Goal: Transaction & Acquisition: Purchase product/service

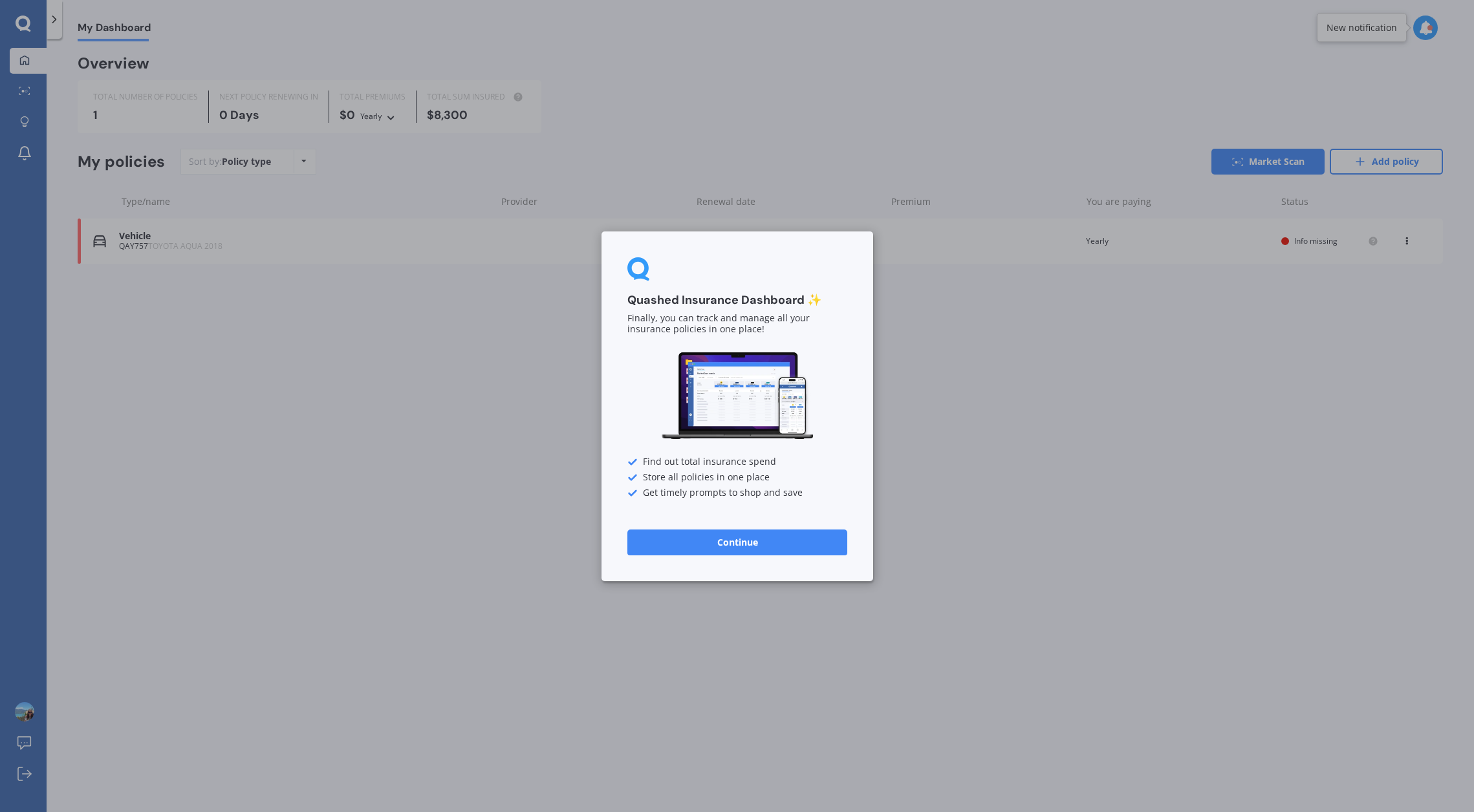
click at [732, 545] on button "Continue" at bounding box center [737, 541] width 220 height 26
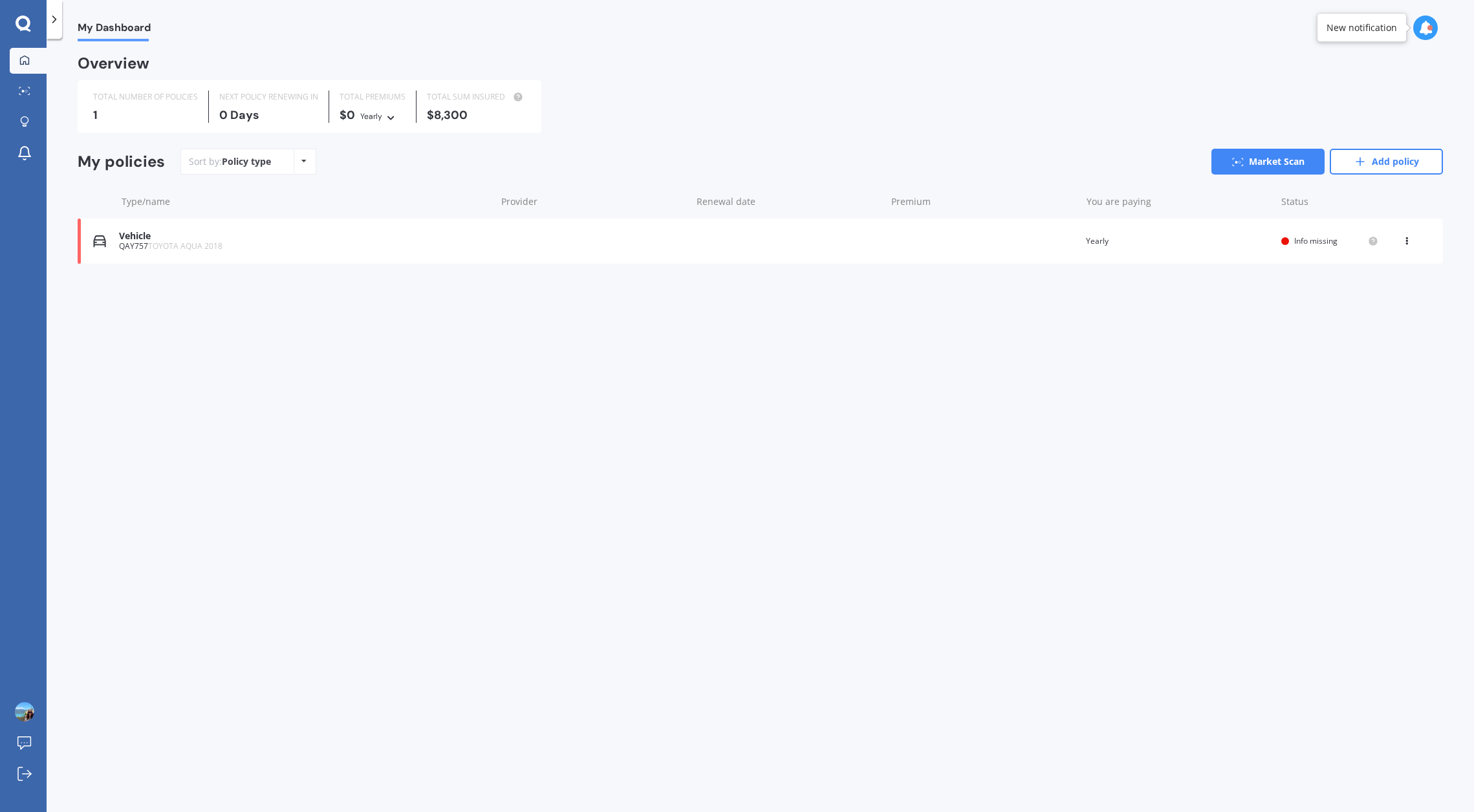
click at [135, 238] on div "Vehicle" at bounding box center [304, 236] width 370 height 11
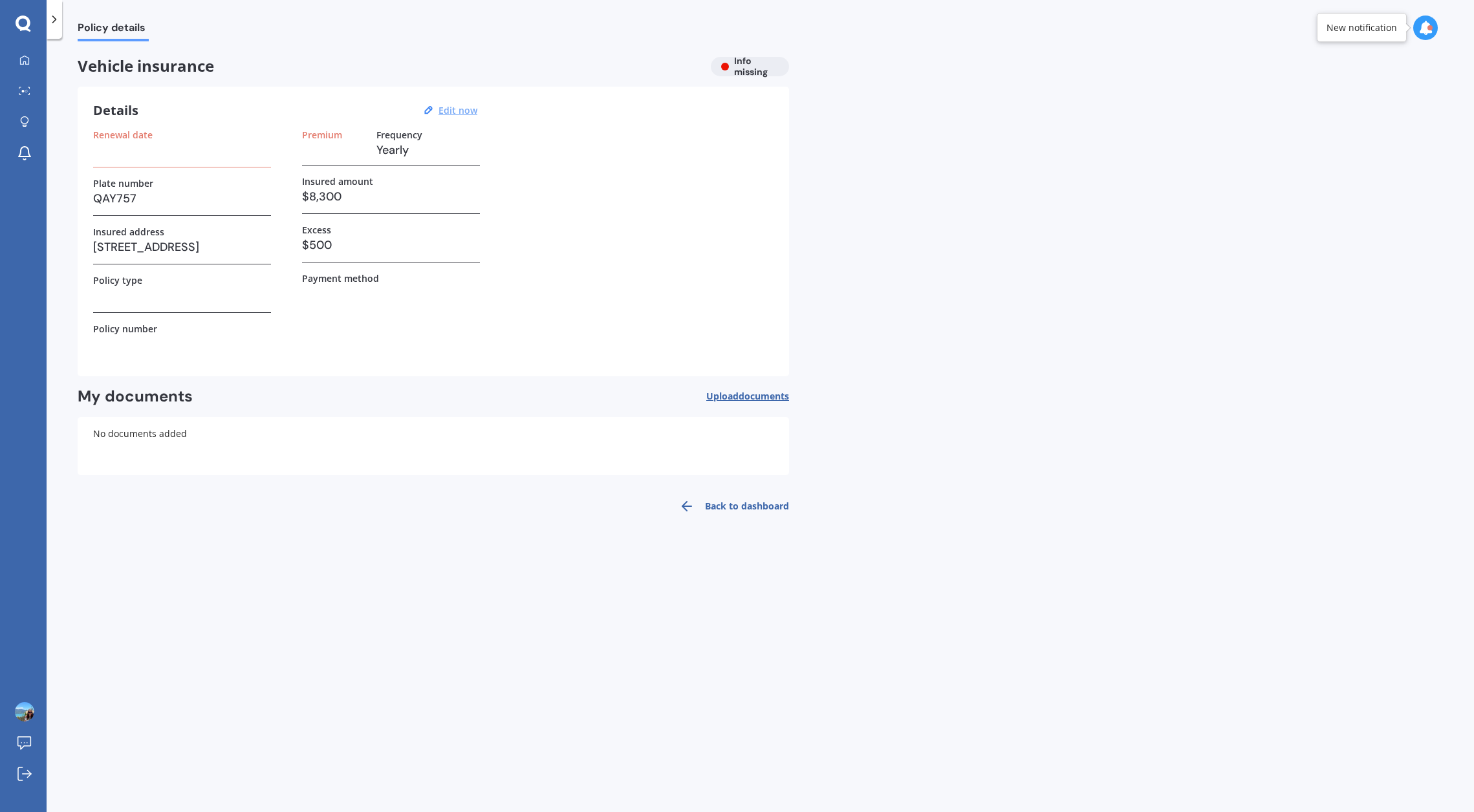
click at [453, 108] on u "Edit now" at bounding box center [458, 110] width 39 height 13
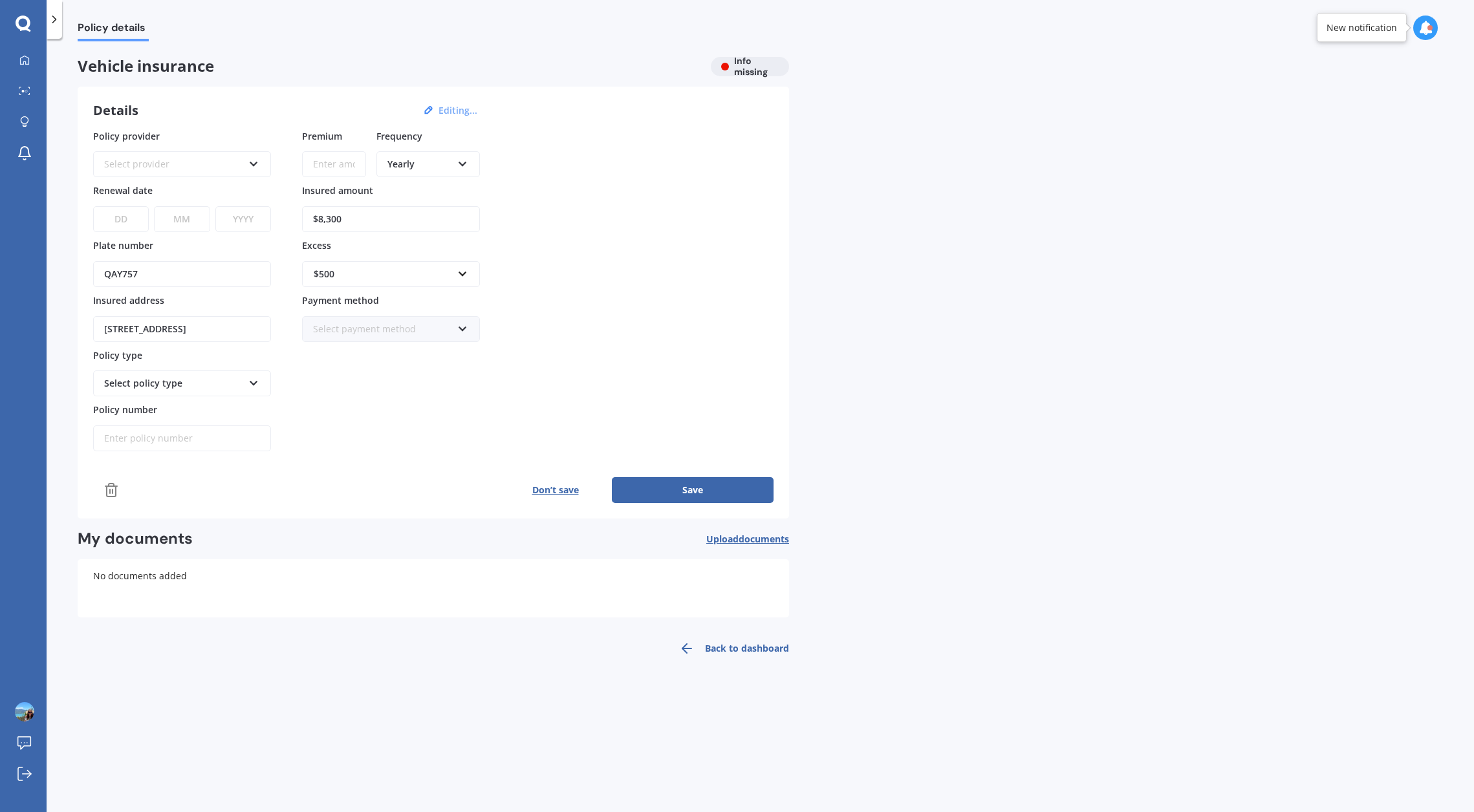
click at [462, 326] on icon at bounding box center [462, 327] width 11 height 9
click at [452, 376] on div "Direct debit - credit/debit card" at bounding box center [391, 377] width 175 height 23
click at [254, 382] on icon at bounding box center [254, 381] width 11 height 9
click at [252, 377] on icon at bounding box center [254, 381] width 11 height 9
click at [693, 484] on button "Save" at bounding box center [692, 490] width 162 height 26
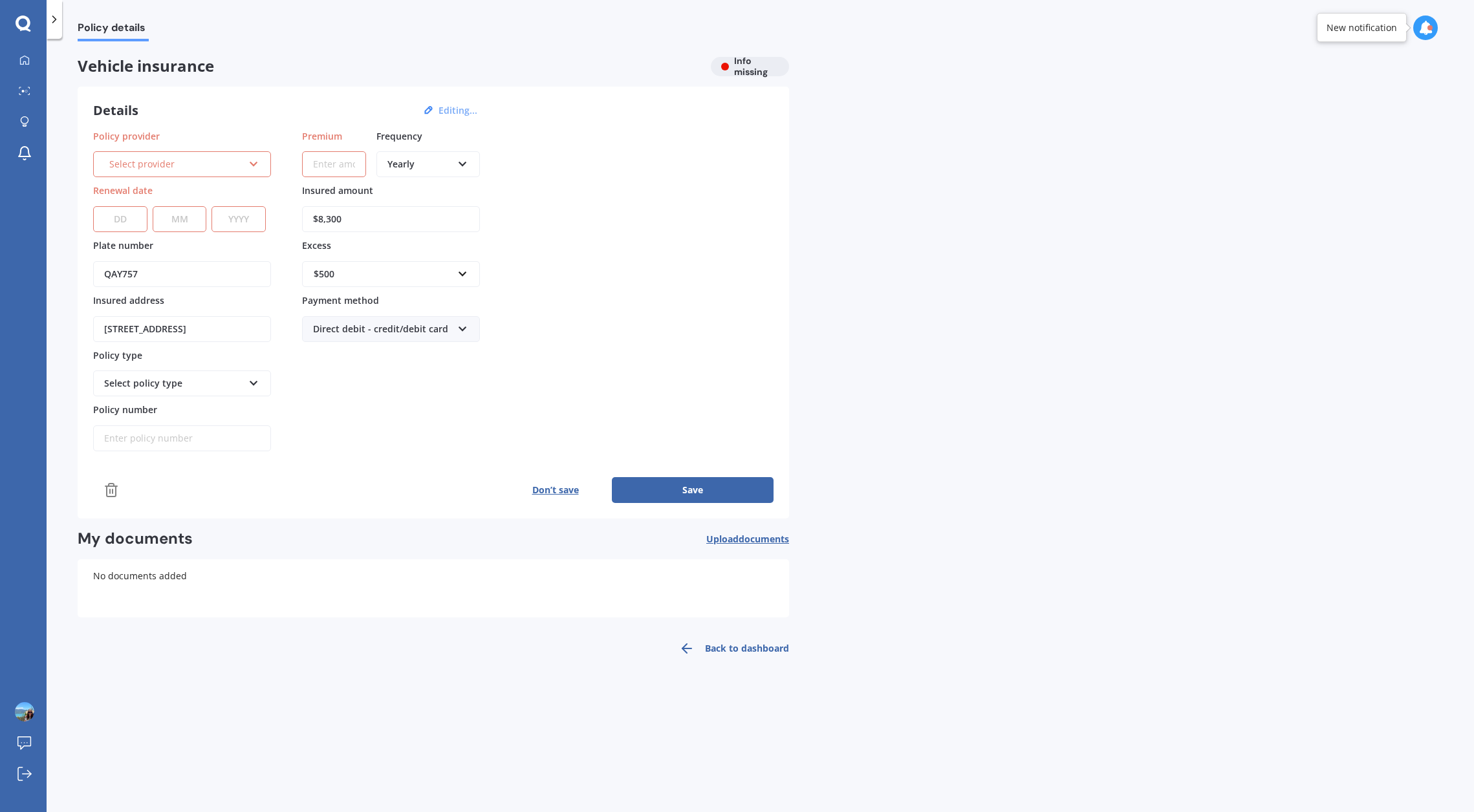
click at [256, 161] on icon at bounding box center [254, 161] width 11 height 9
click at [194, 239] on span "Provident" at bounding box center [181, 240] width 42 height 13
click at [132, 216] on select "DD 01 02 03 04 05 06 07 08 09 10 11 12 13 14 15 16 17 18 19 20 21 22 23 24 25 2…" at bounding box center [120, 219] width 54 height 26
select select "11"
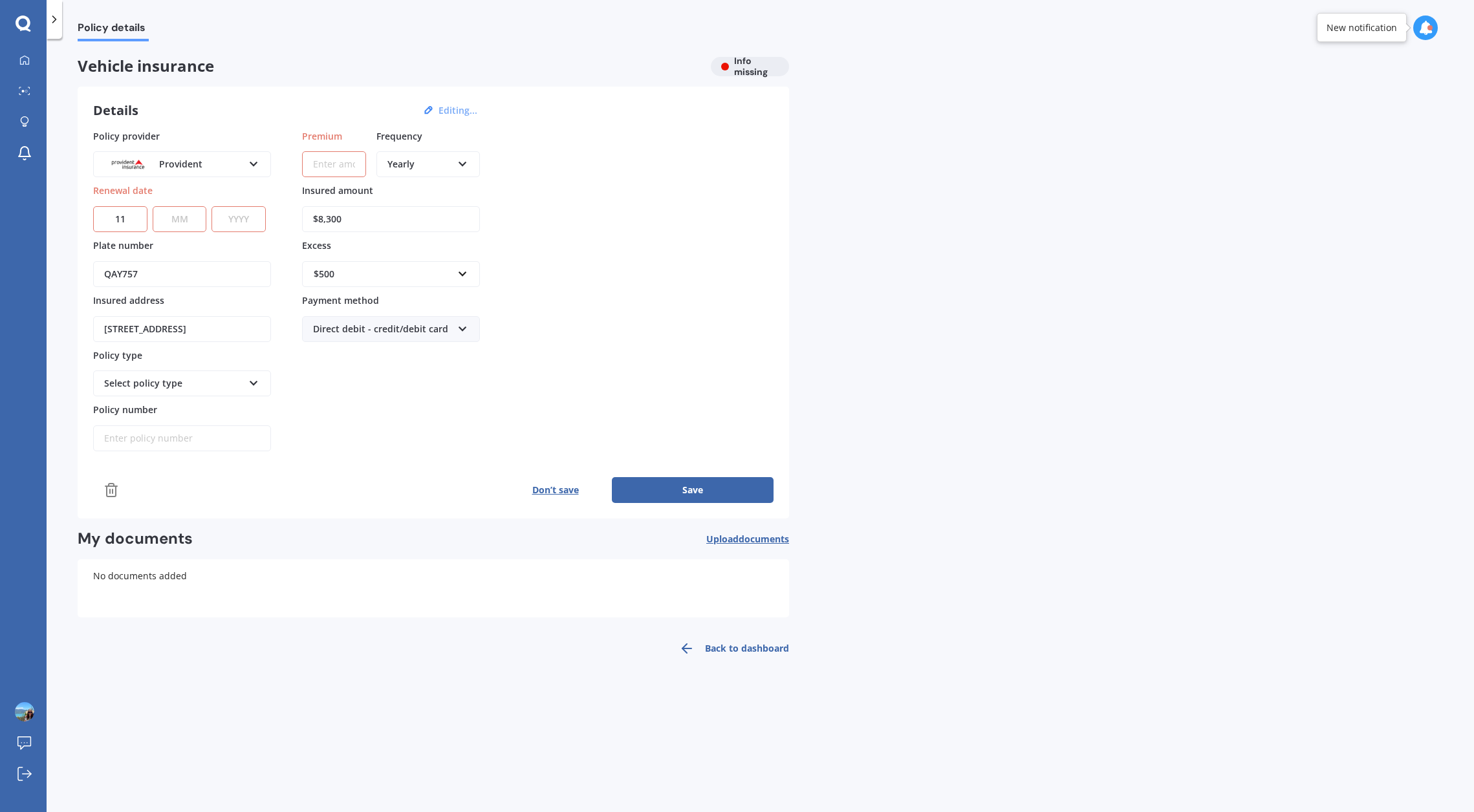
click at [184, 215] on select "MM 01 02 03 04 05 06 07 08 09 10 11 12" at bounding box center [180, 219] width 54 height 26
select select "09"
click at [236, 213] on select "YYYY 2027 2026 2025 2024 2023 2022 2021 2020 2019 2018 2017 2016 2015 2014 2013…" at bounding box center [238, 219] width 54 height 26
select select "2025"
click at [467, 161] on icon at bounding box center [462, 161] width 11 height 9
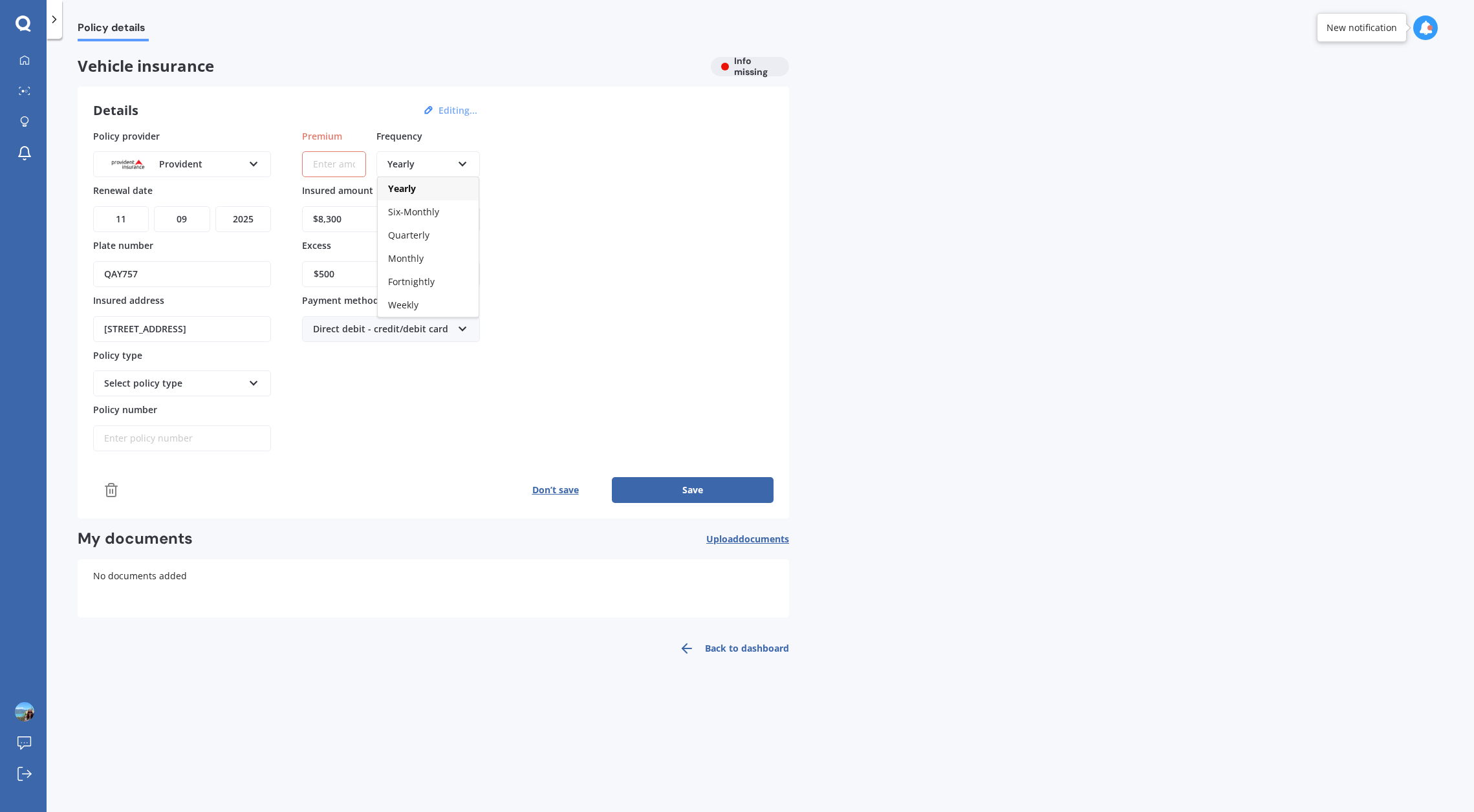
click at [437, 188] on div "Yearly" at bounding box center [428, 189] width 101 height 23
click at [351, 154] on input "Premium" at bounding box center [334, 164] width 64 height 26
click at [695, 492] on button "Save" at bounding box center [692, 490] width 162 height 26
click at [692, 485] on button "Save" at bounding box center [692, 490] width 162 height 26
click at [394, 136] on div "Yearly Yearly Six-Monthly Quarterly Monthly Fortnightly Weekly" at bounding box center [428, 156] width 104 height 42
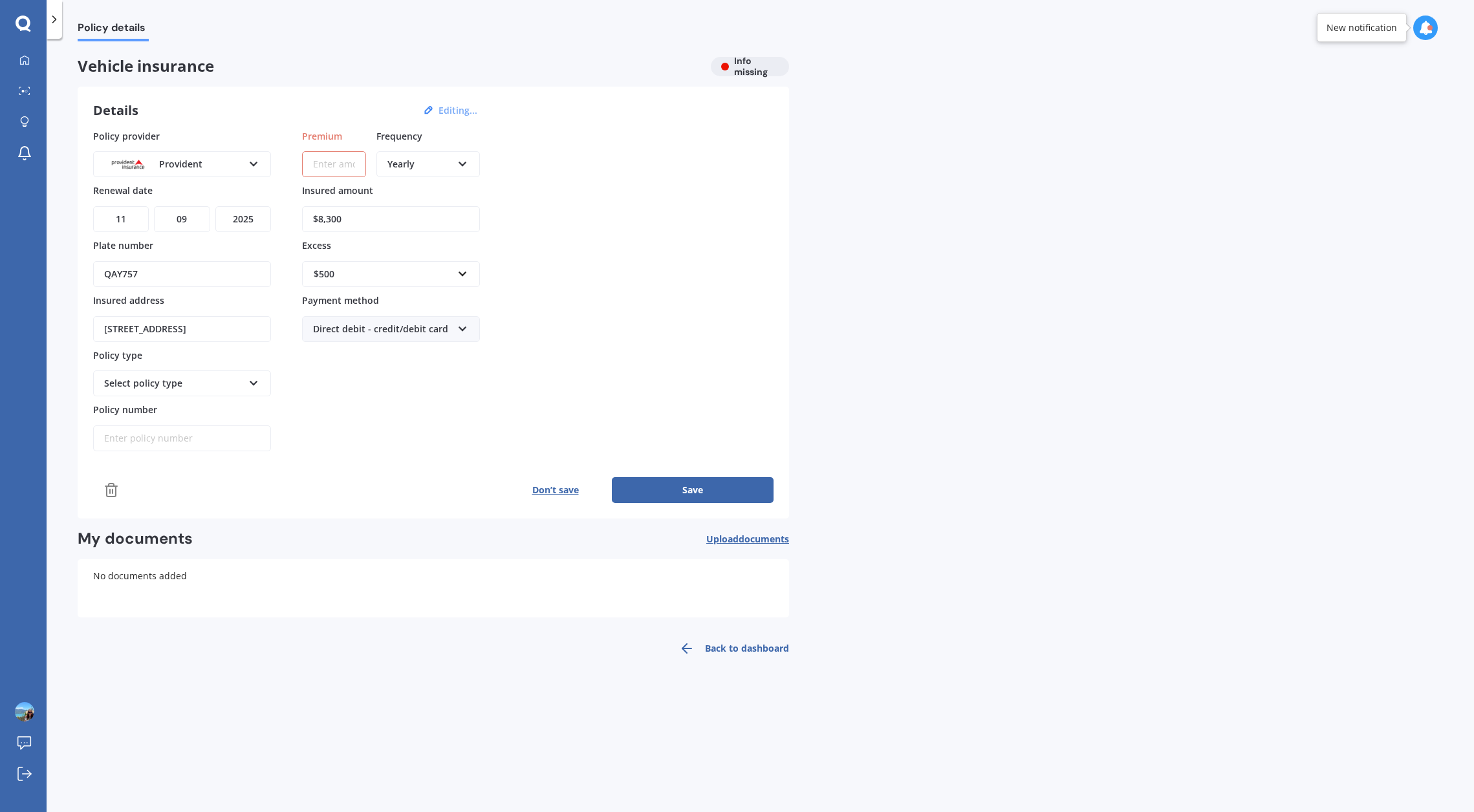
click at [320, 131] on span "Premium" at bounding box center [322, 135] width 40 height 13
click at [320, 152] on input "Premium" at bounding box center [334, 164] width 64 height 26
click at [404, 134] on span "Frequency" at bounding box center [399, 135] width 46 height 13
click at [331, 134] on span "Premium" at bounding box center [322, 135] width 40 height 13
click at [331, 152] on input "Premium" at bounding box center [334, 164] width 64 height 26
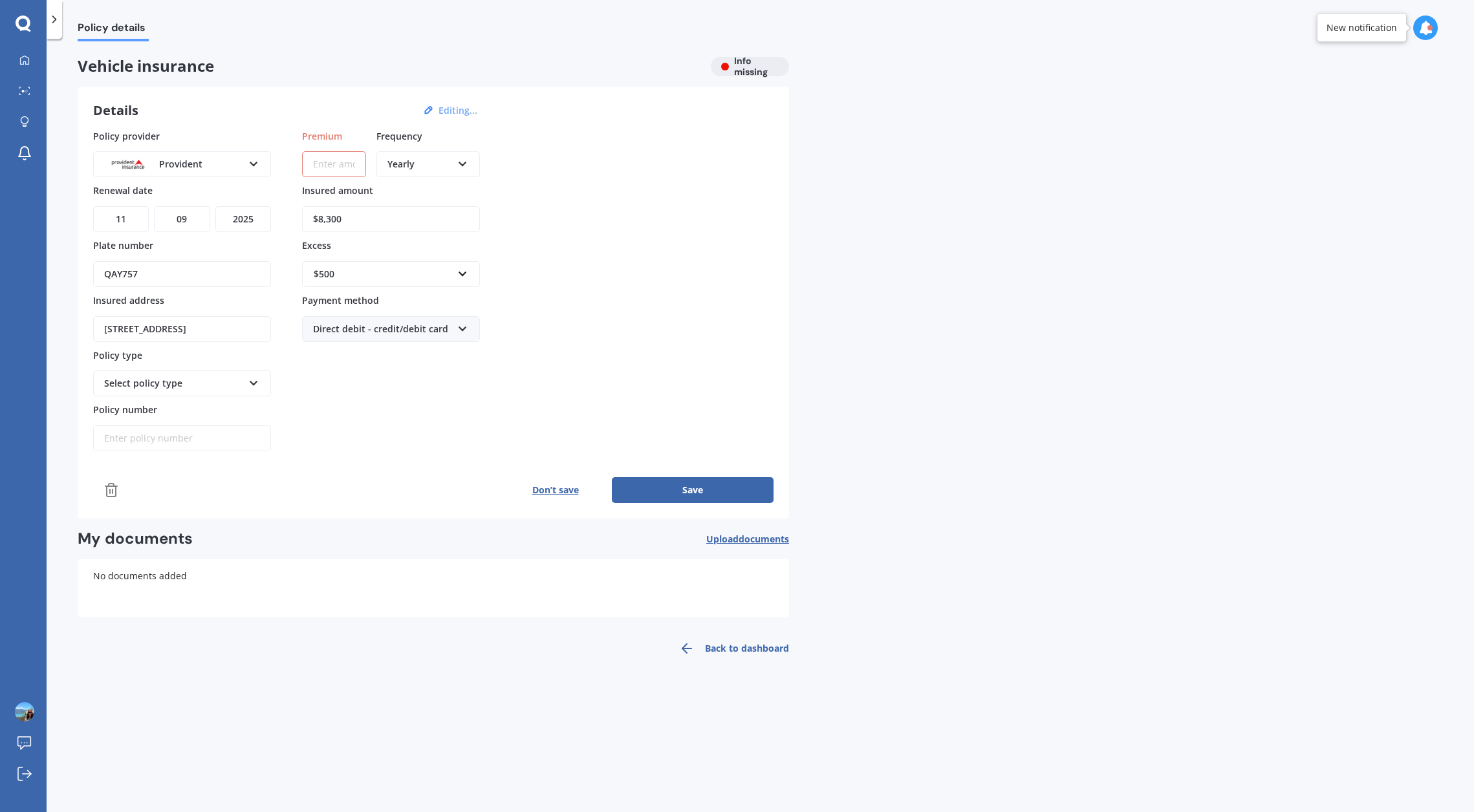
click at [463, 160] on icon at bounding box center [462, 161] width 11 height 9
click at [428, 188] on div "Yearly" at bounding box center [428, 189] width 101 height 23
drag, startPoint x: 343, startPoint y: 167, endPoint x: 353, endPoint y: 169, distance: 10.2
click at [344, 167] on input "Premium" at bounding box center [334, 164] width 64 height 26
click at [612, 477] on button "Save" at bounding box center [692, 490] width 162 height 26
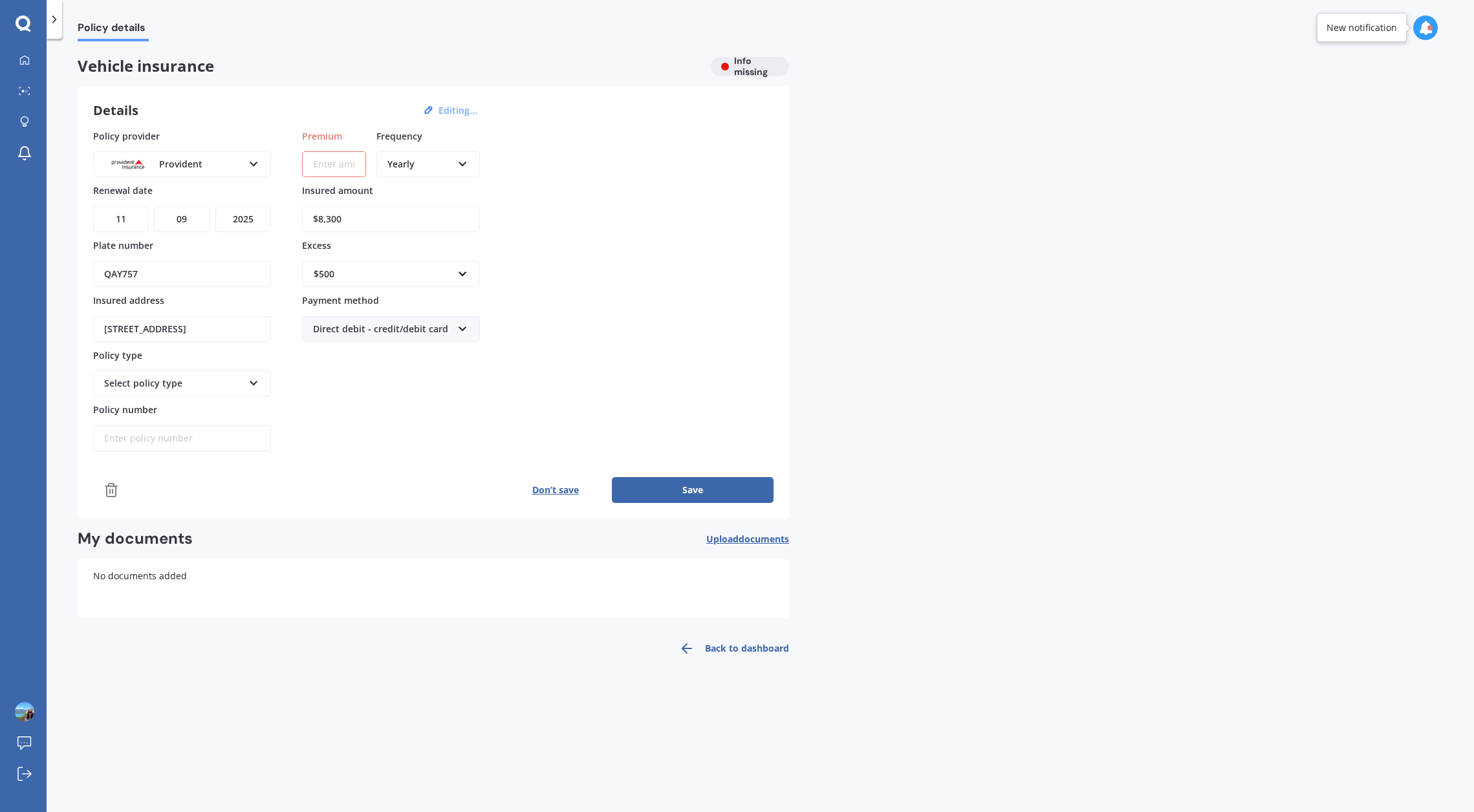
click at [694, 488] on button "Save" at bounding box center [692, 490] width 162 height 26
click at [1365, 29] on div "New notification" at bounding box center [1361, 28] width 70 height 13
click at [1428, 26] on div at bounding box center [1430, 28] width 5 height 5
click at [1097, 134] on div "Policy details Vehicle insurance Info missing Details Editing... Policy provide…" at bounding box center [760, 428] width 1427 height 773
click at [240, 435] on input "Policy number" at bounding box center [181, 438] width 178 height 26
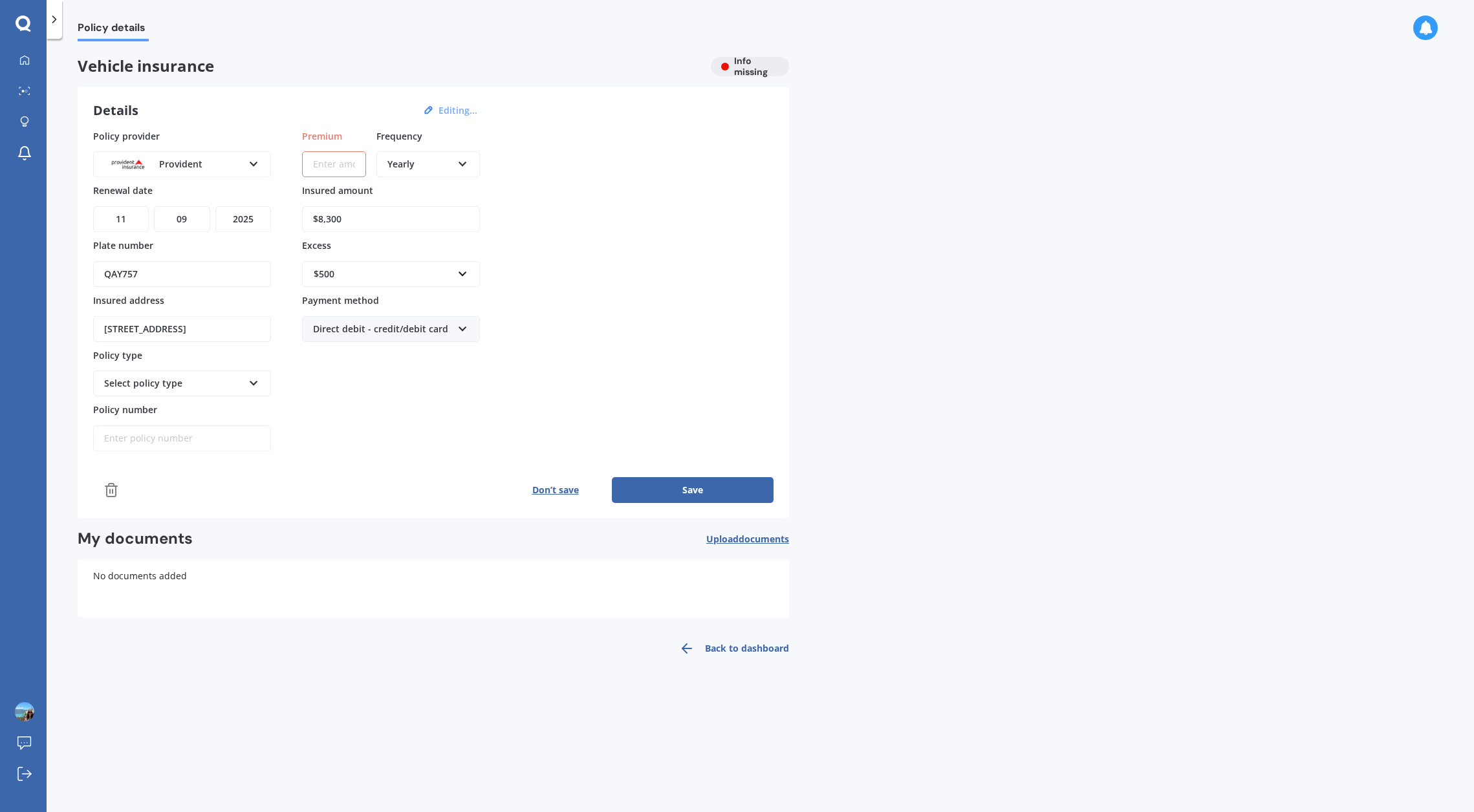
click at [444, 411] on div "Premium Frequency Yearly Yearly Six-Monthly Quarterly Monthly Fortnightly Weekl…" at bounding box center [391, 290] width 178 height 322
click at [320, 162] on input "Premium" at bounding box center [334, 164] width 64 height 26
type input "$1.00"
drag, startPoint x: 343, startPoint y: 164, endPoint x: 270, endPoint y: 147, distance: 75.0
click at [270, 147] on div "Policy provider Provident AA AMI AMP ANZ ASB Aioi Nissay Dowa Ando Assurant Aut…" at bounding box center [433, 290] width 681 height 322
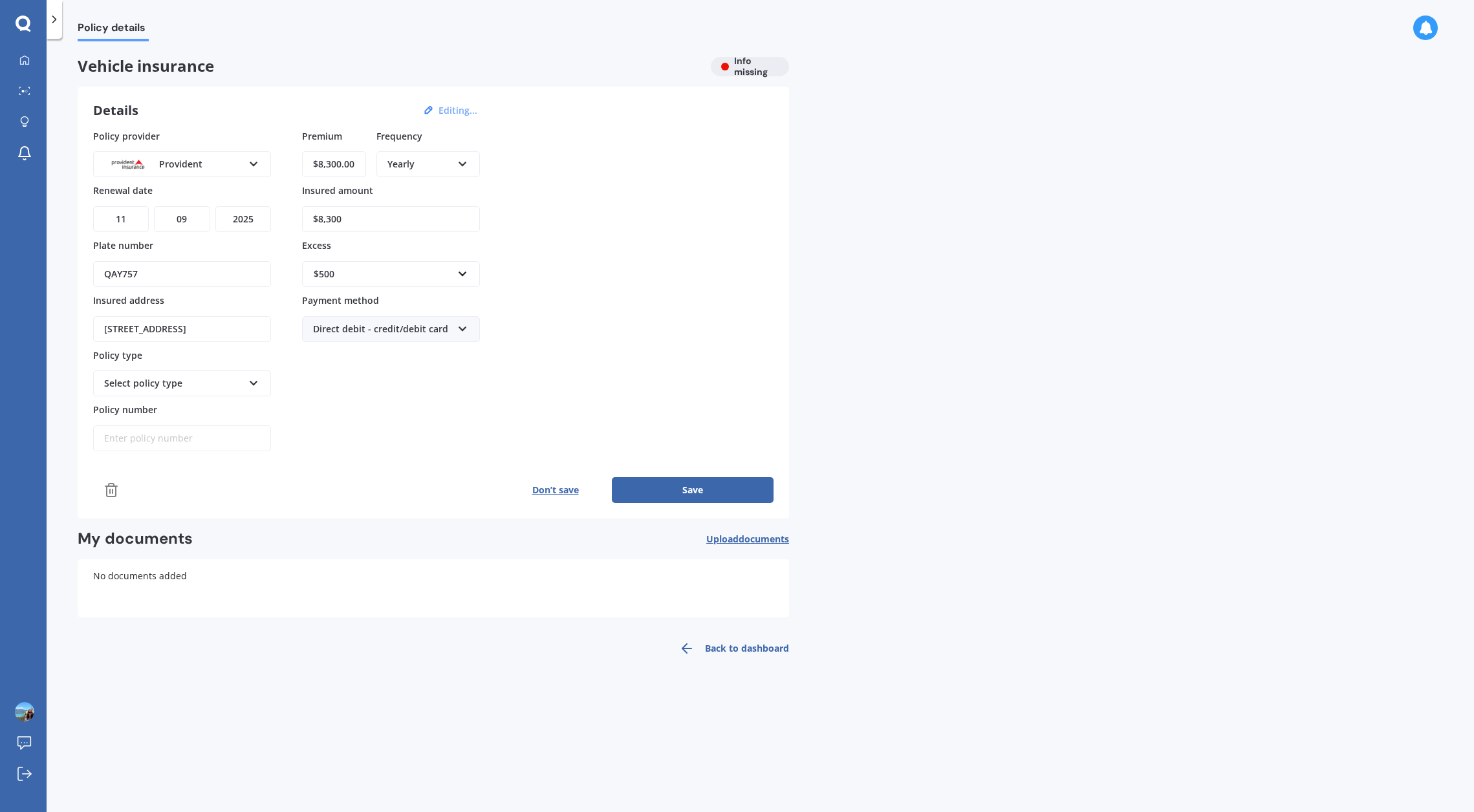
type input "$8,300.00"
click at [689, 484] on button "Save" at bounding box center [692, 490] width 162 height 26
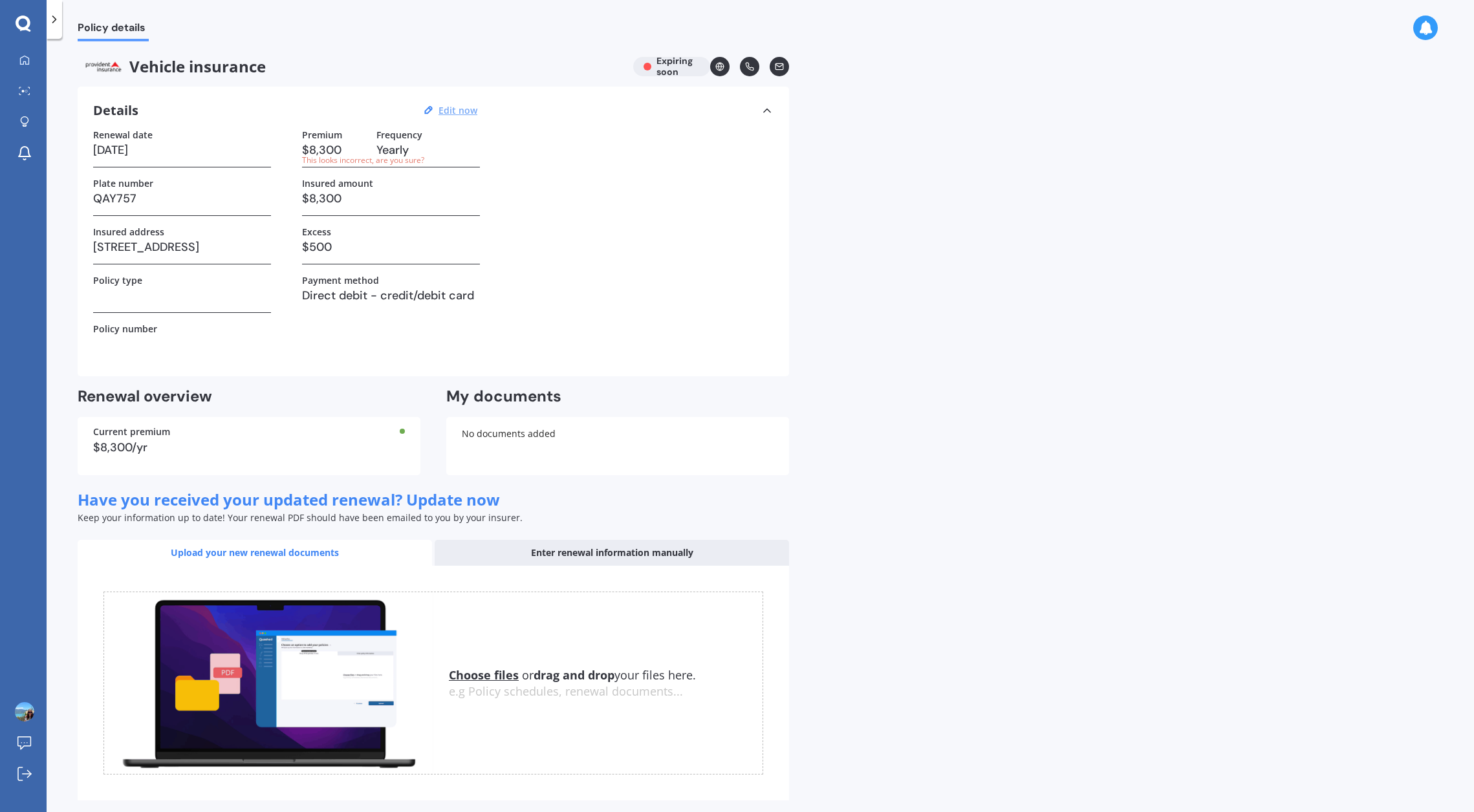
click at [341, 147] on h3 "$8,300" at bounding box center [334, 149] width 64 height 19
click at [455, 109] on u "Edit now" at bounding box center [458, 110] width 39 height 13
select select "11"
select select "09"
select select "2025"
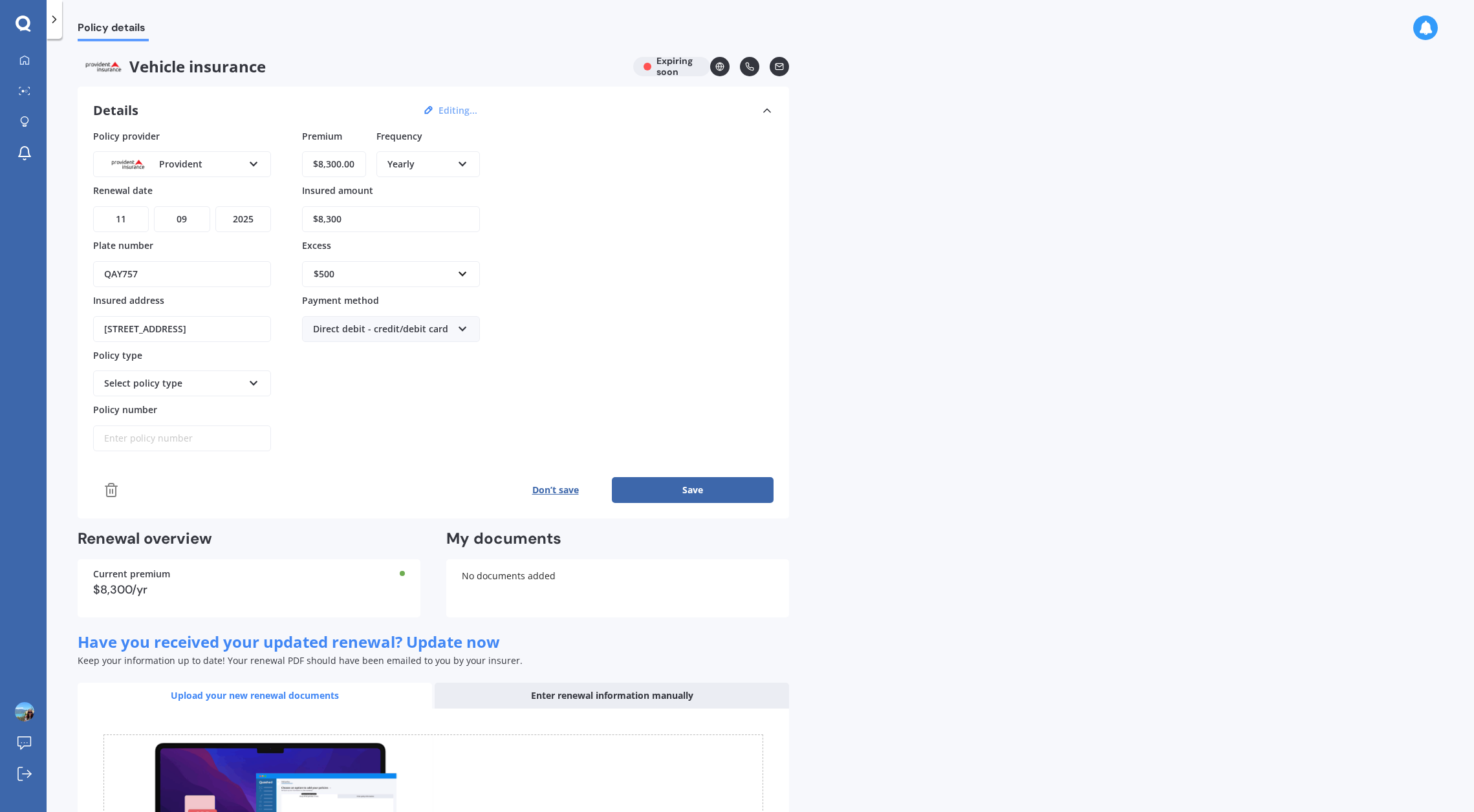
drag, startPoint x: 355, startPoint y: 161, endPoint x: 284, endPoint y: 154, distance: 71.3
click at [285, 154] on div "Policy provider Provident AA AMI AMP ANZ ASB Aioi Nissay Dowa Ando Assurant Aut…" at bounding box center [433, 290] width 681 height 322
type input "$1,000.00"
click at [705, 486] on button "Save" at bounding box center [692, 490] width 162 height 26
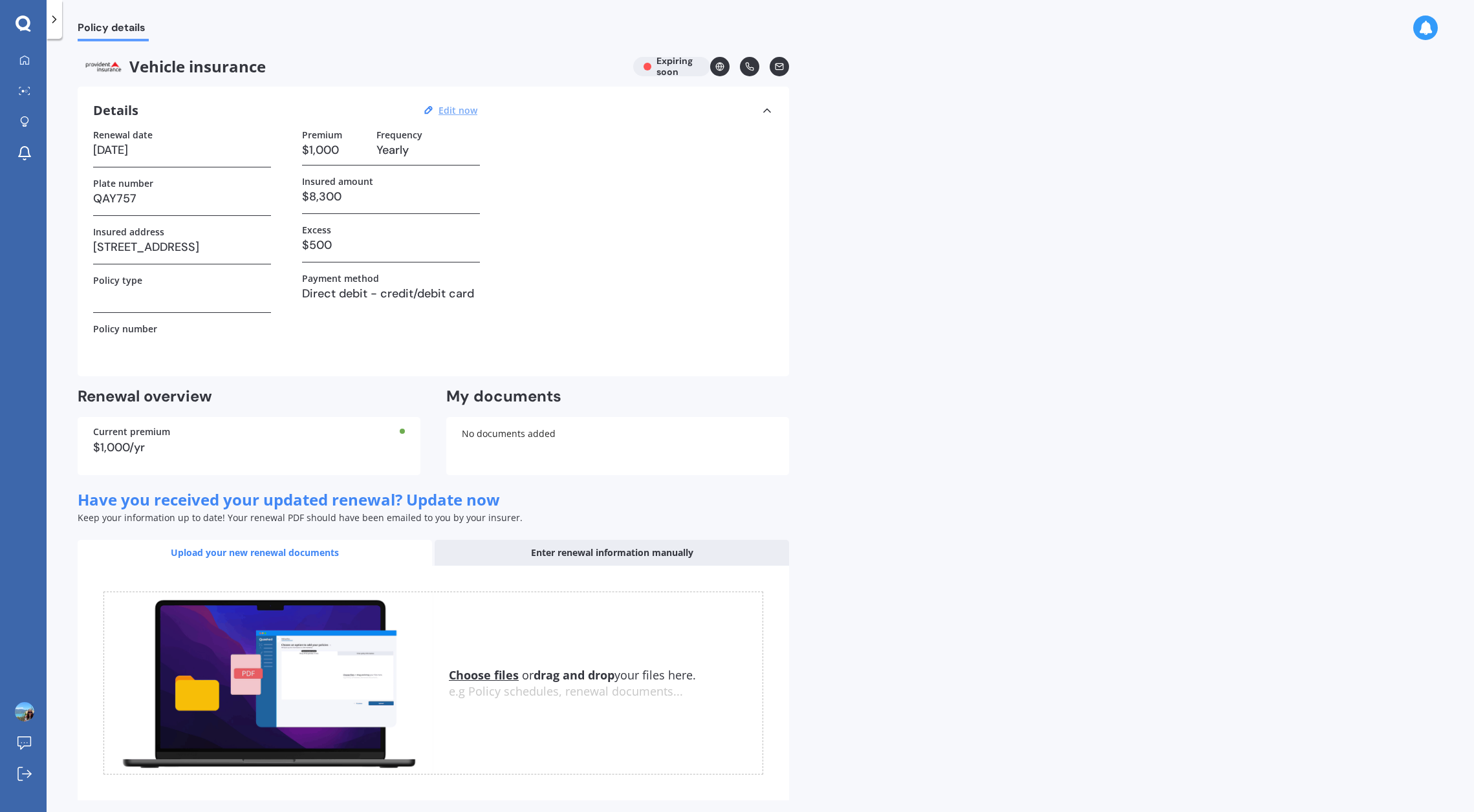
click at [602, 548] on div "Enter renewal information manually" at bounding box center [611, 552] width 355 height 26
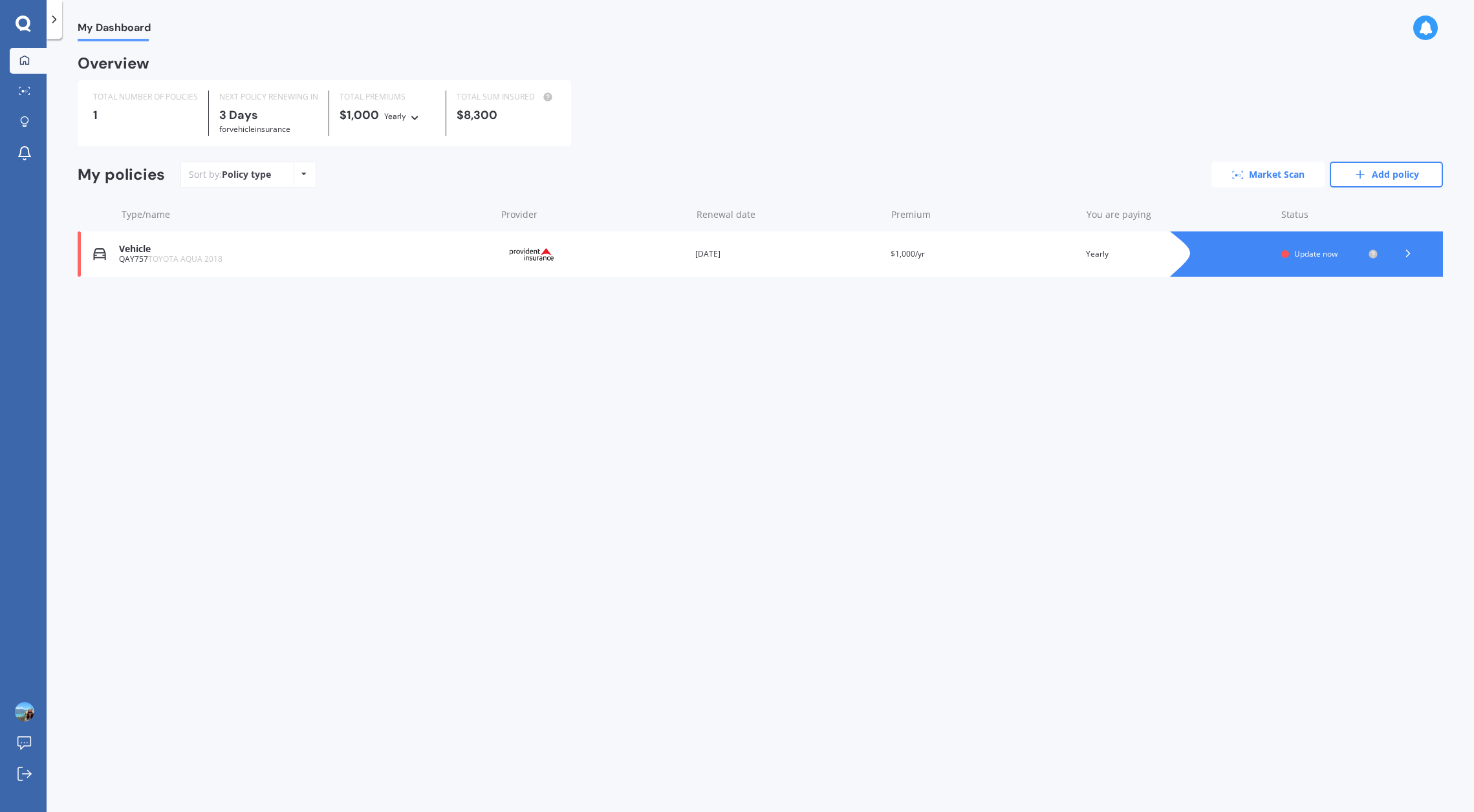
click at [1280, 171] on link "Market Scan" at bounding box center [1267, 174] width 113 height 26
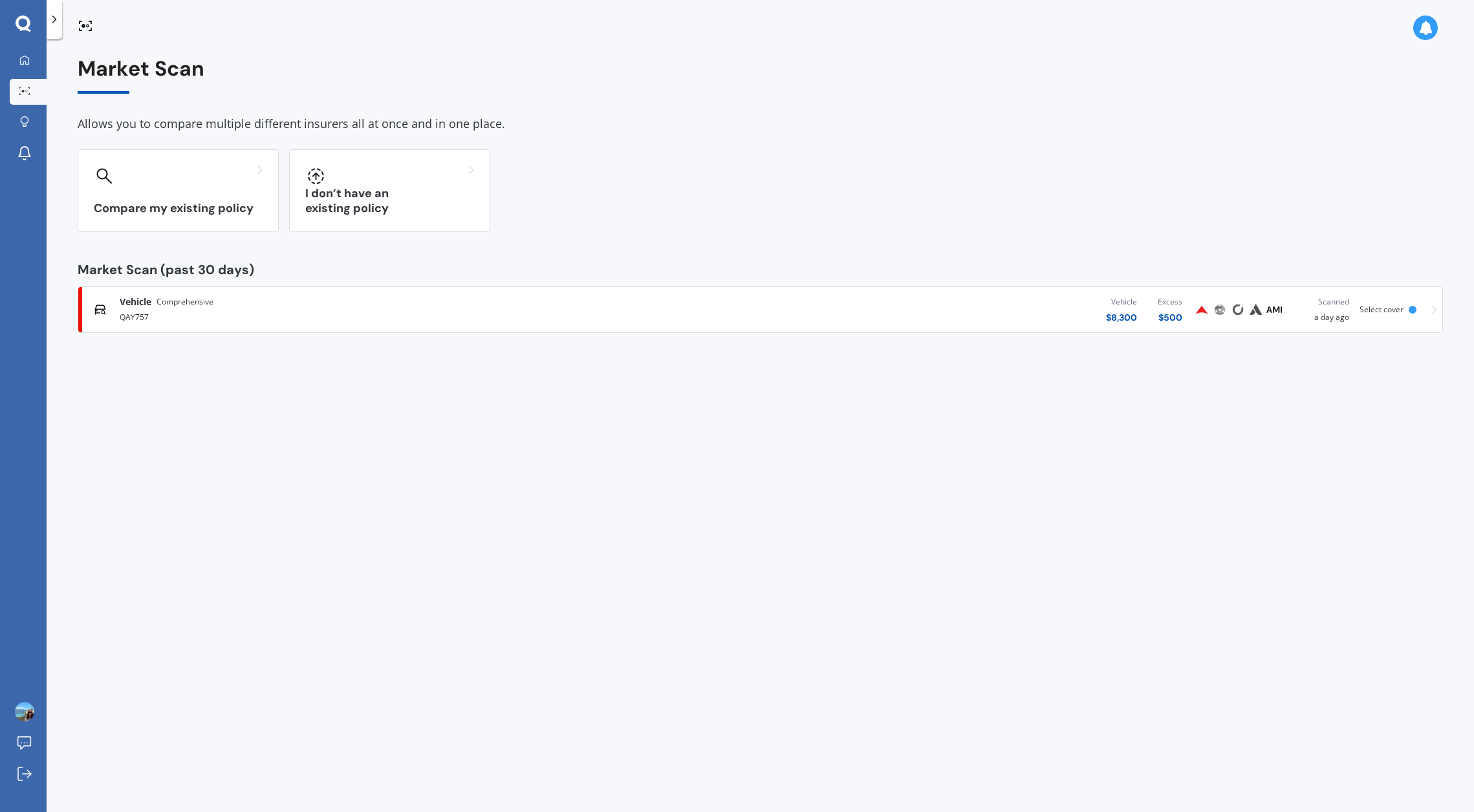
click at [1380, 307] on span "Select cover" at bounding box center [1381, 309] width 44 height 11
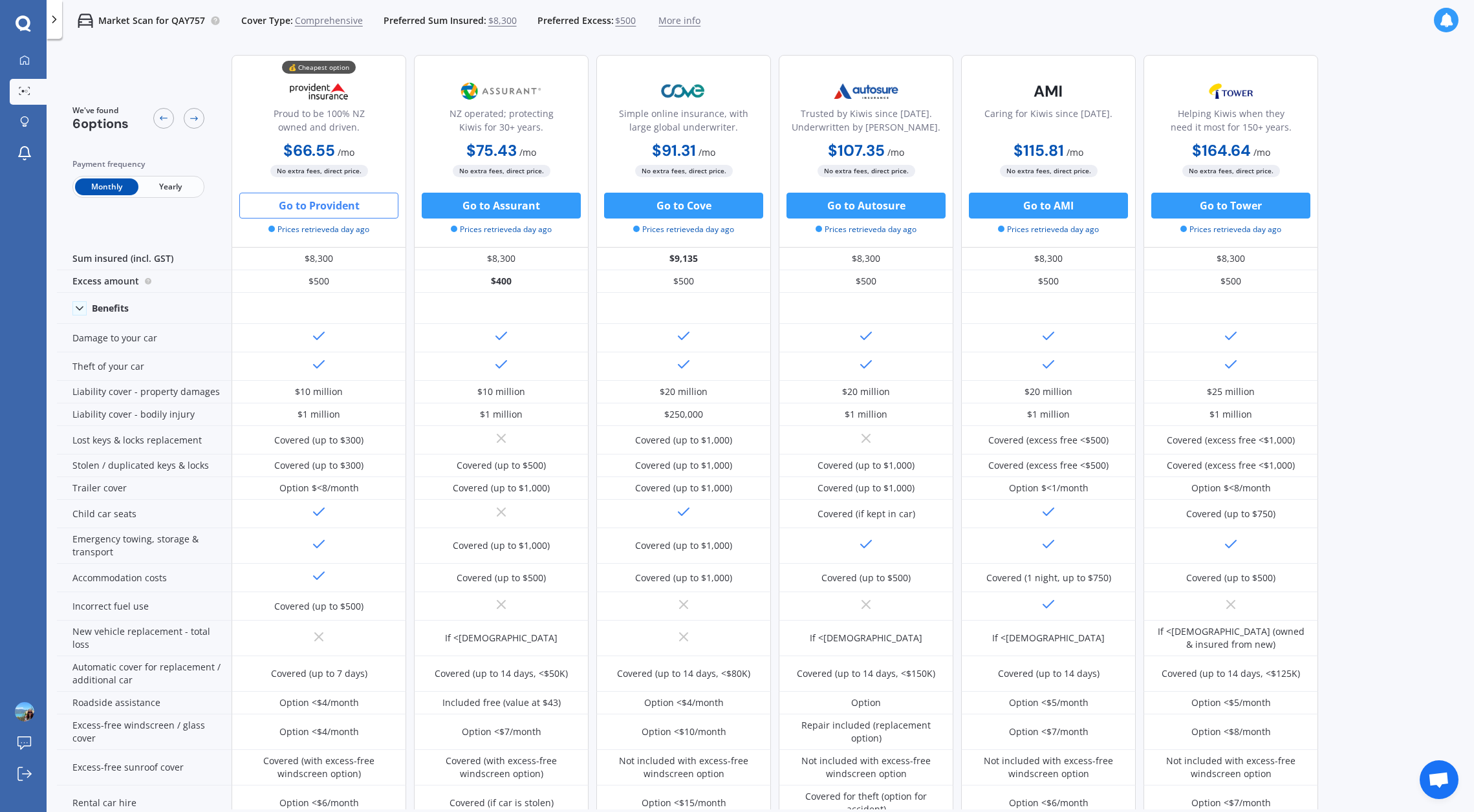
click at [309, 205] on button "Go to Provident" at bounding box center [319, 205] width 159 height 26
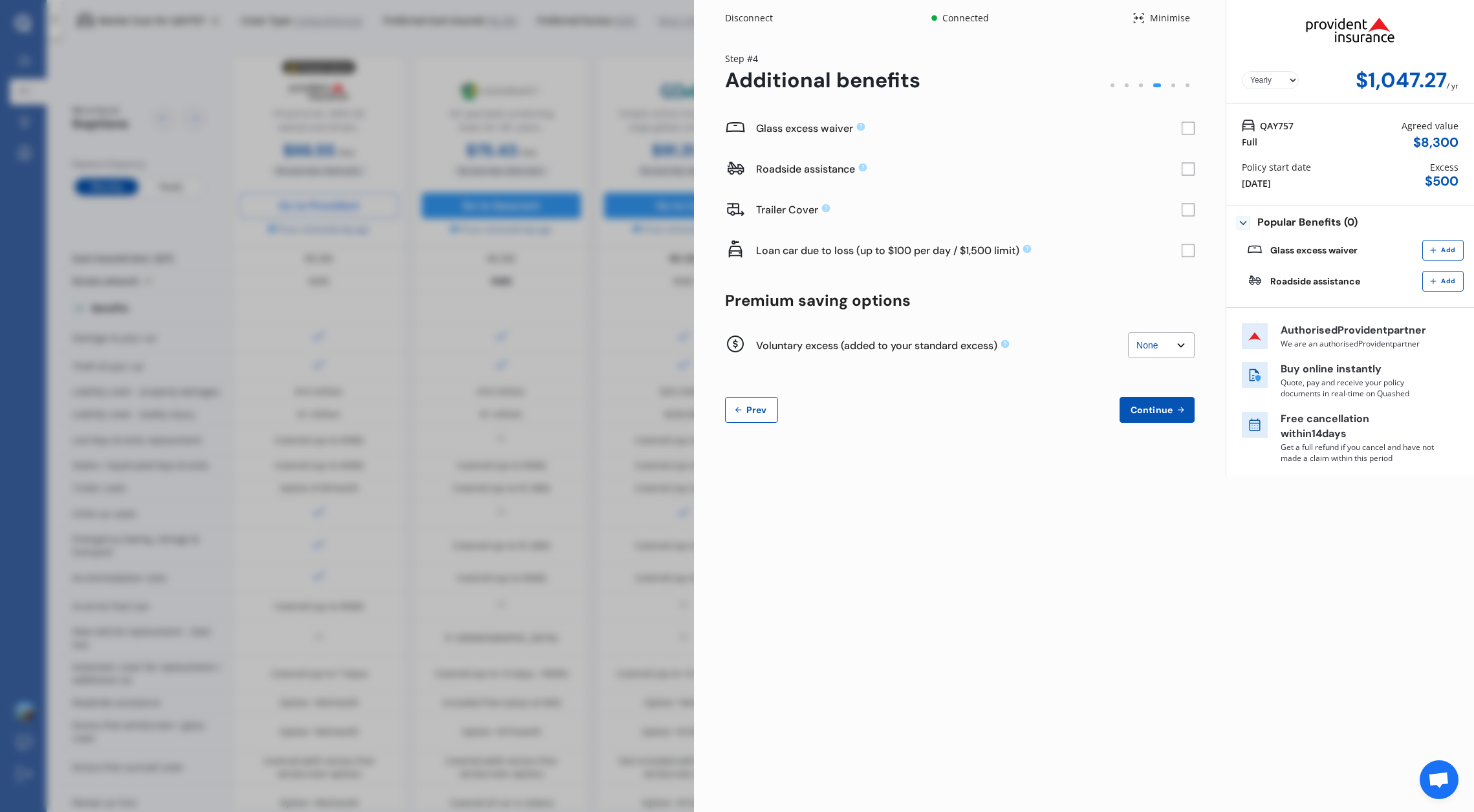
click at [1187, 128] on rect at bounding box center [1188, 128] width 13 height 13
click at [1184, 122] on rect at bounding box center [1188, 128] width 13 height 13
click at [1147, 407] on span "Continue" at bounding box center [1151, 409] width 47 height 10
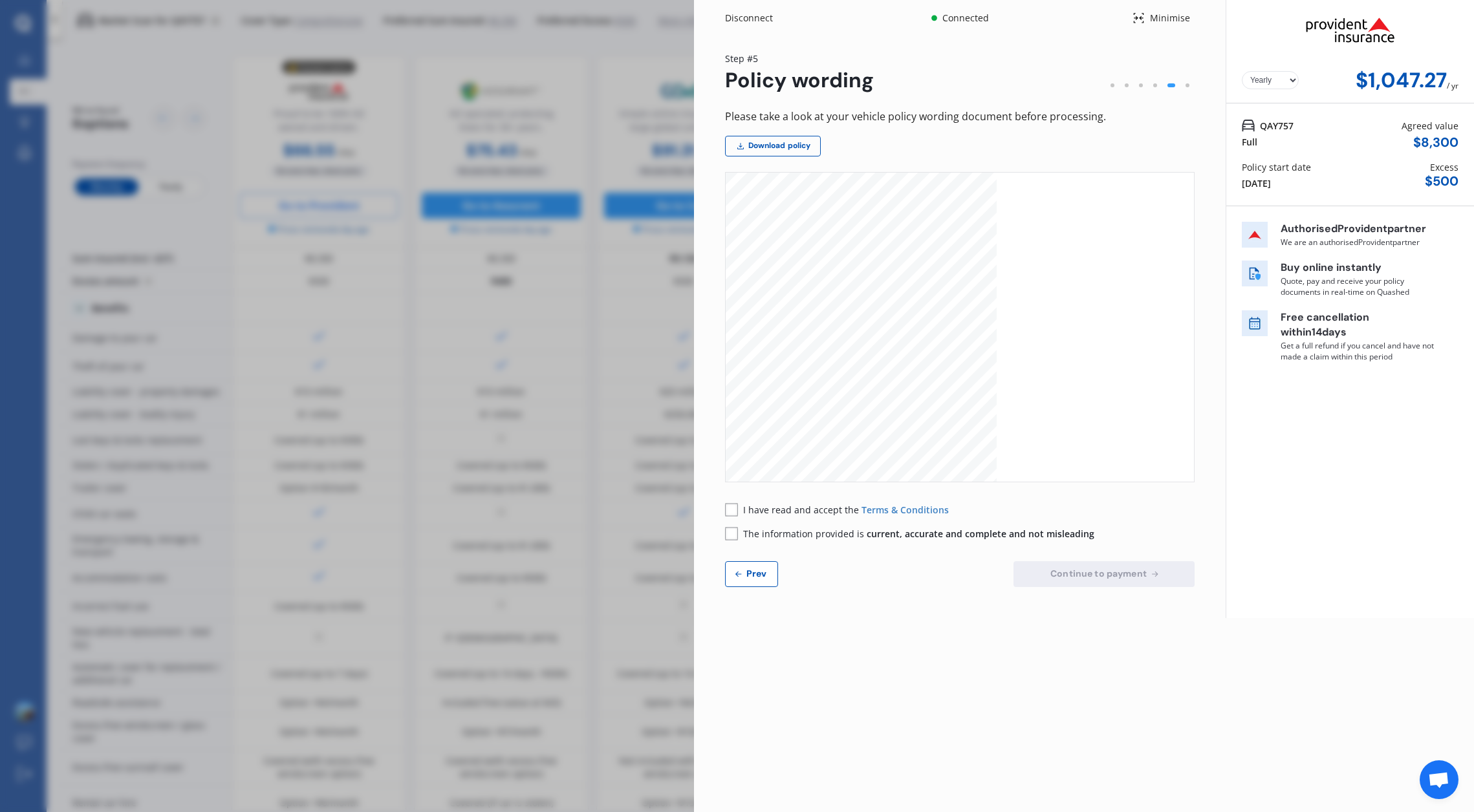
click at [756, 573] on span "Prev" at bounding box center [756, 573] width 26 height 10
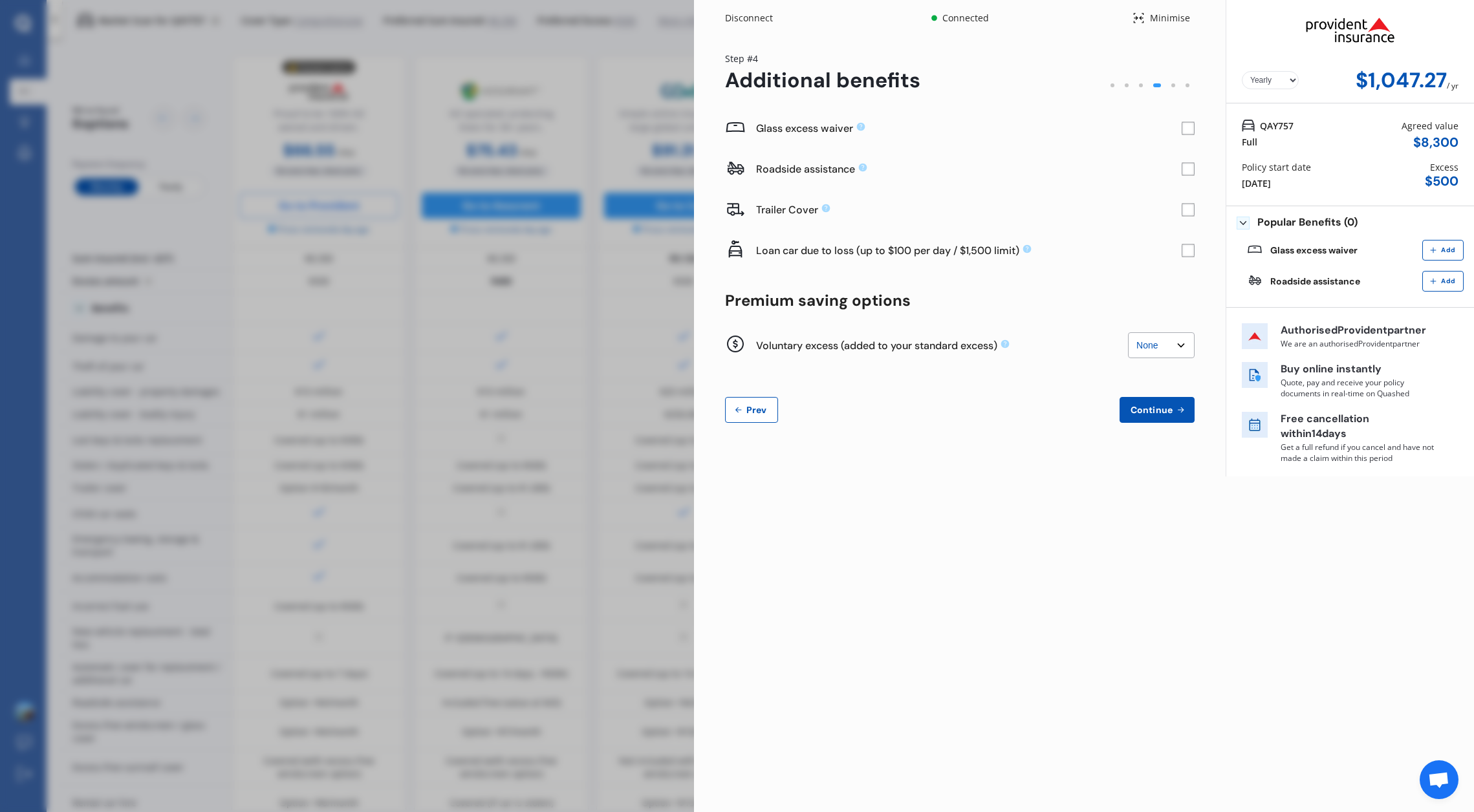
click at [751, 408] on span "Prev" at bounding box center [756, 409] width 26 height 10
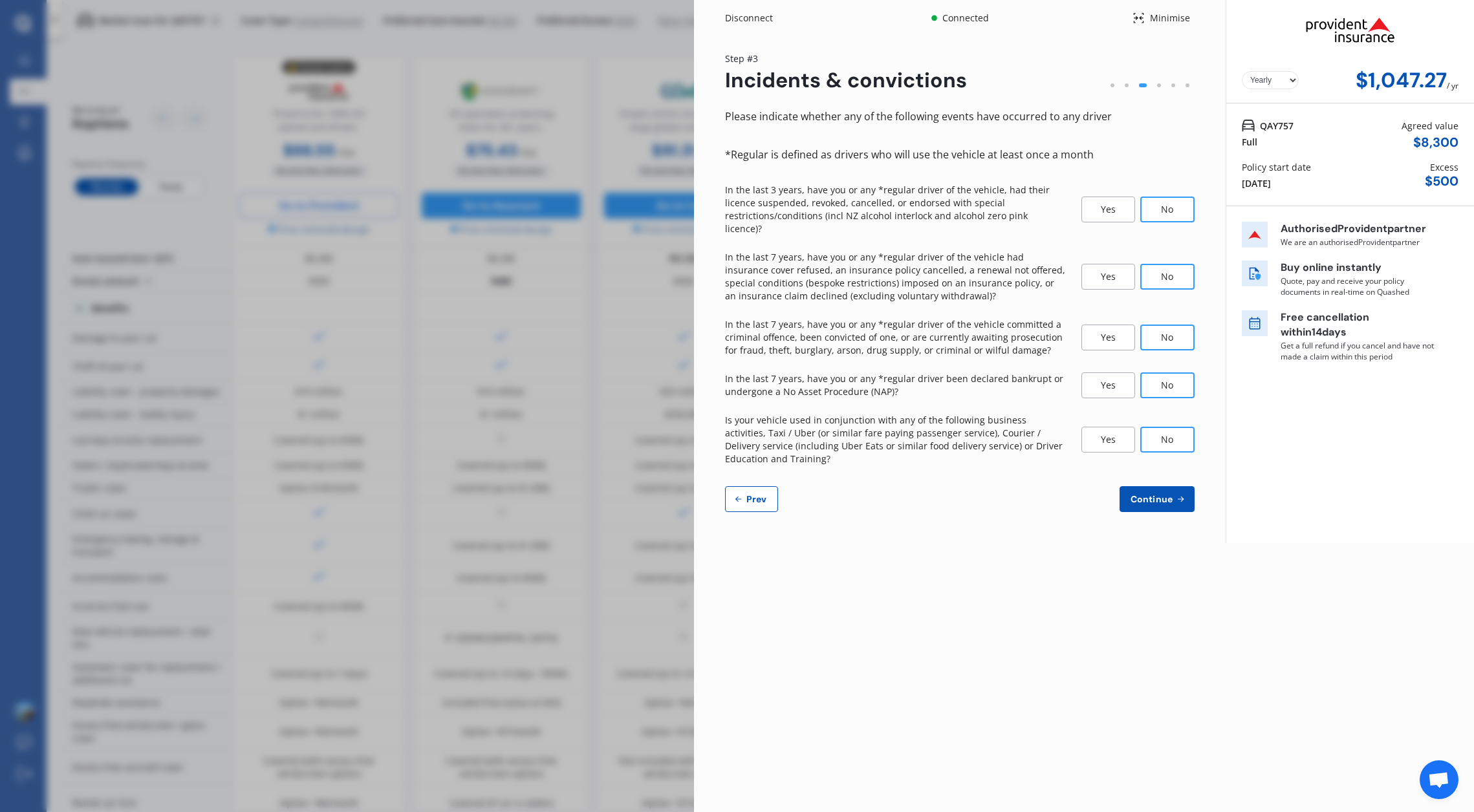
click at [755, 494] on span "Prev" at bounding box center [756, 498] width 26 height 10
select select "14"
select select "10"
select select "1964"
select select "NZ_FULL"
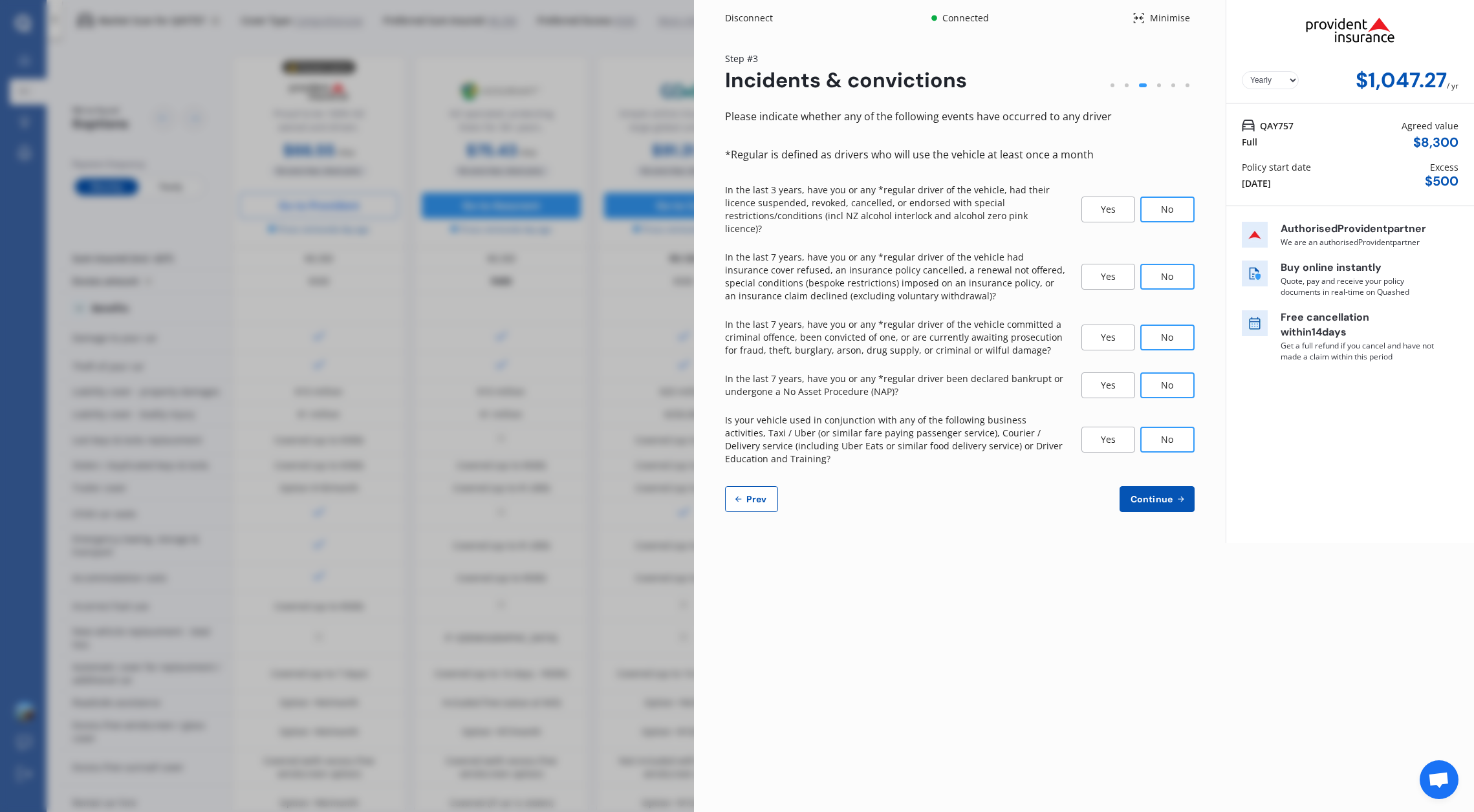
select select "0"
select select "19"
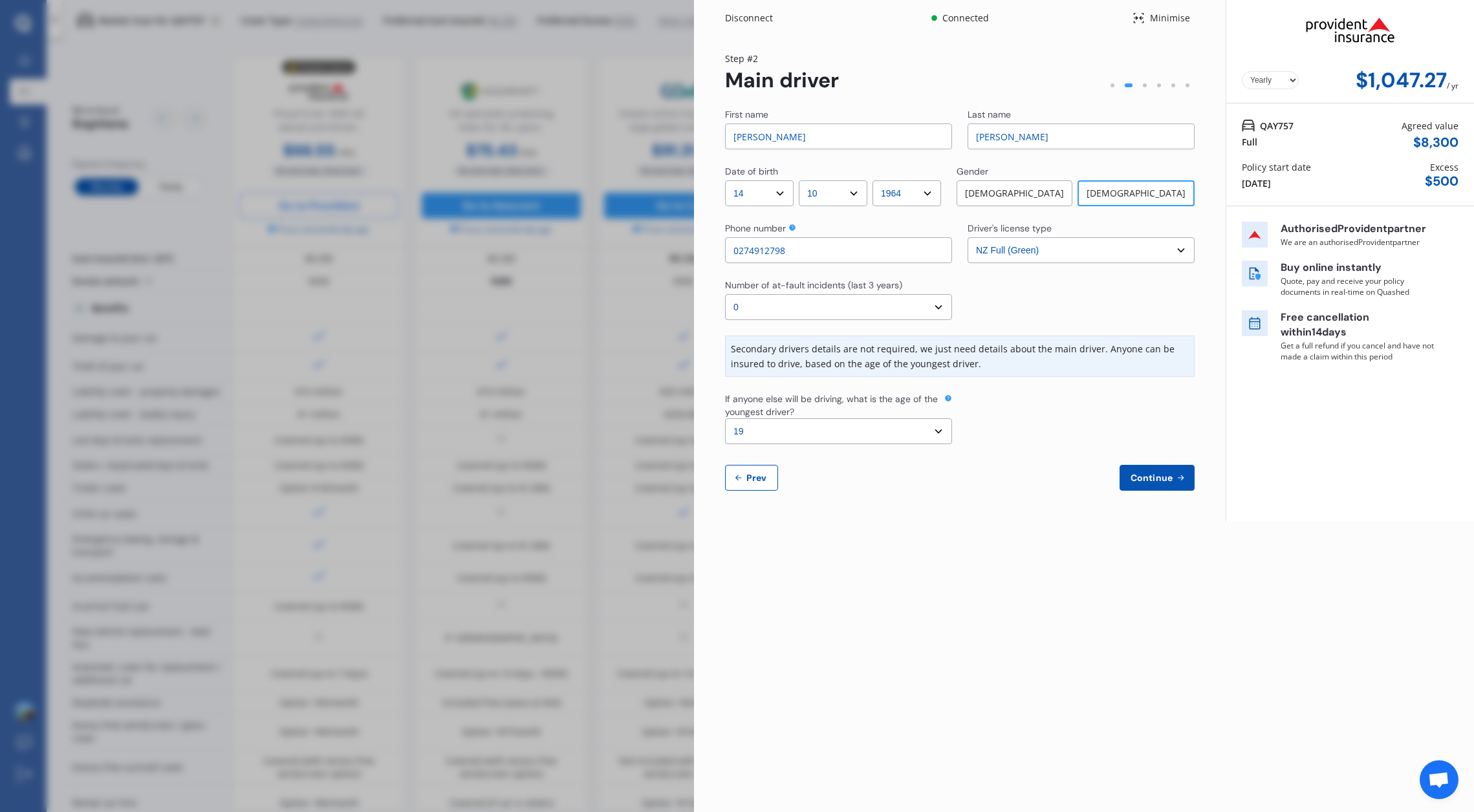
click at [756, 474] on span "Prev" at bounding box center [756, 477] width 26 height 10
select select "full"
select select "OFF-STREET"
select select "35 Nikau Road, Ōtāhuhu, Auckland 1062"
select select "TOYOTA"
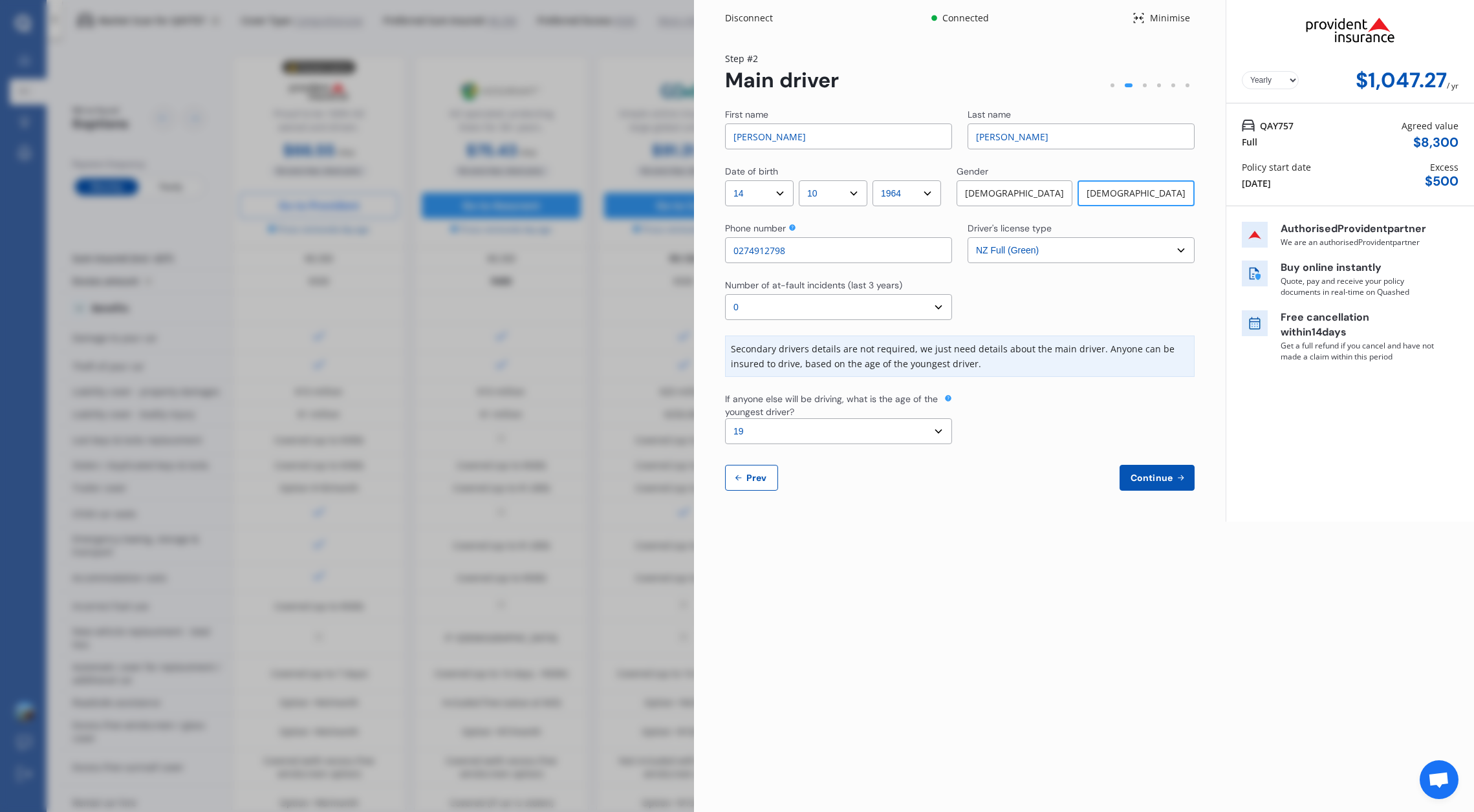
select select "AQUA"
select select "NZVTOYO2018AEFU"
select select "none"
select select "NO"
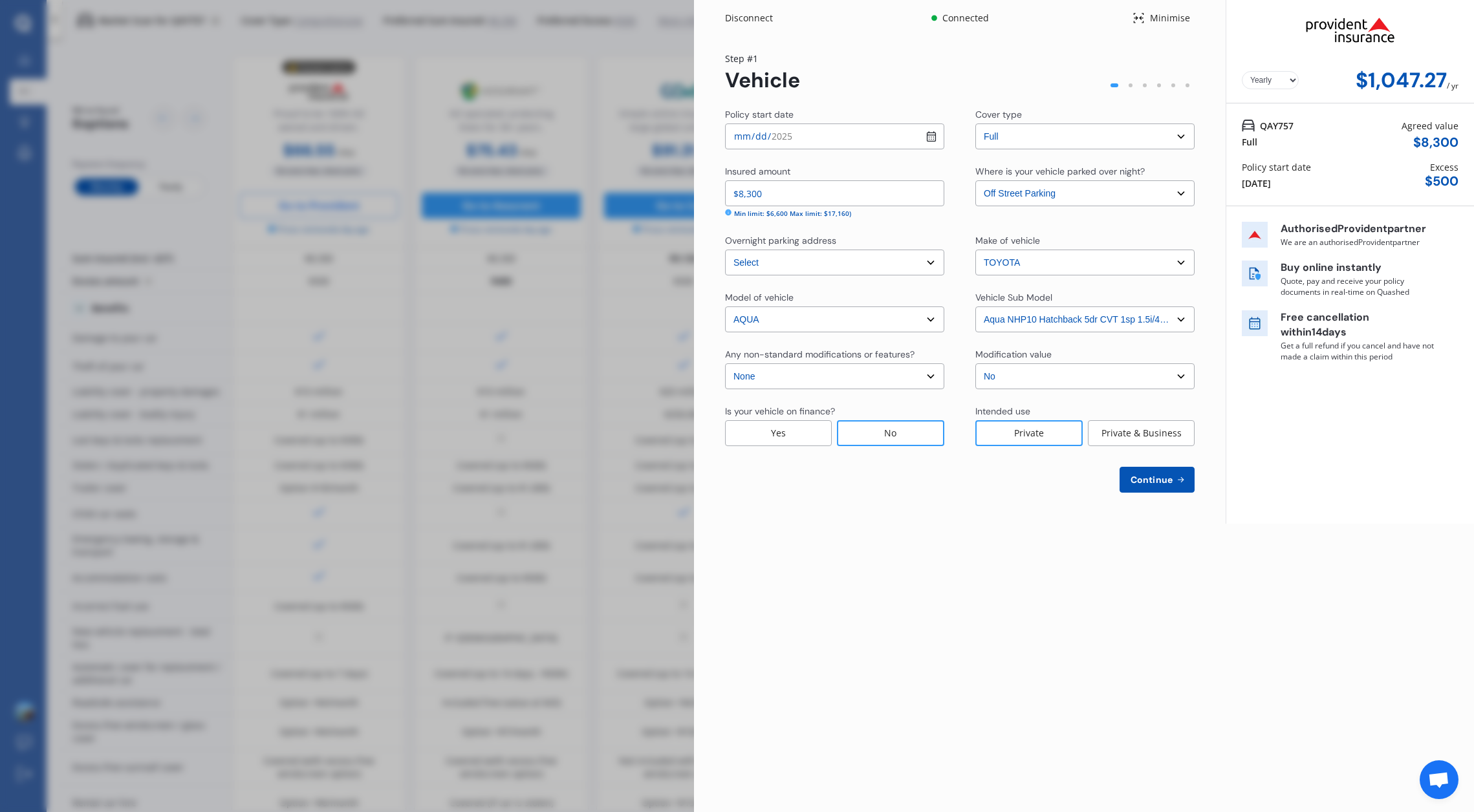
click at [1157, 475] on span "Continue" at bounding box center [1151, 479] width 47 height 10
select select "14"
select select "10"
select select "1964"
select select "NZ_FULL"
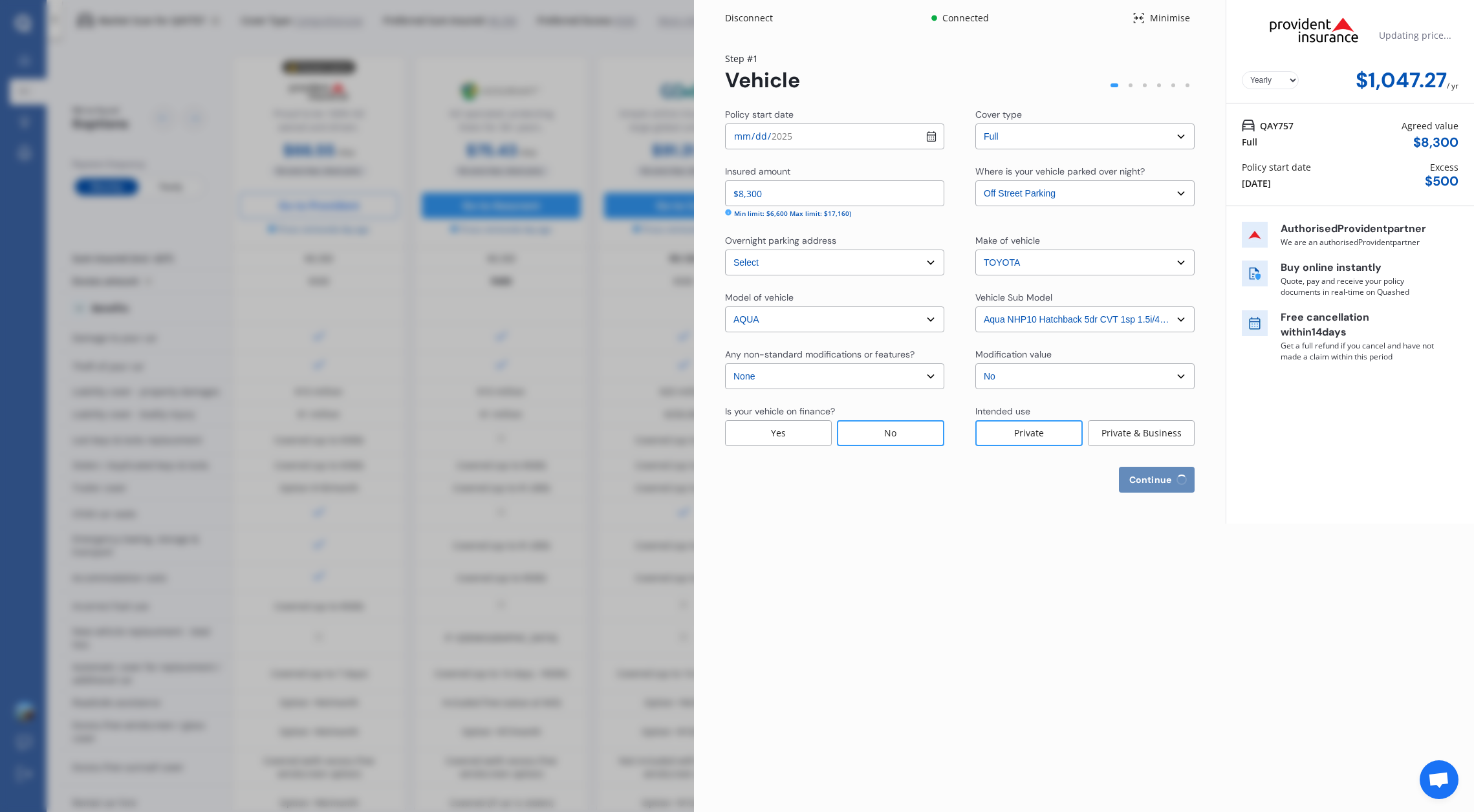
select select "0"
select select "19"
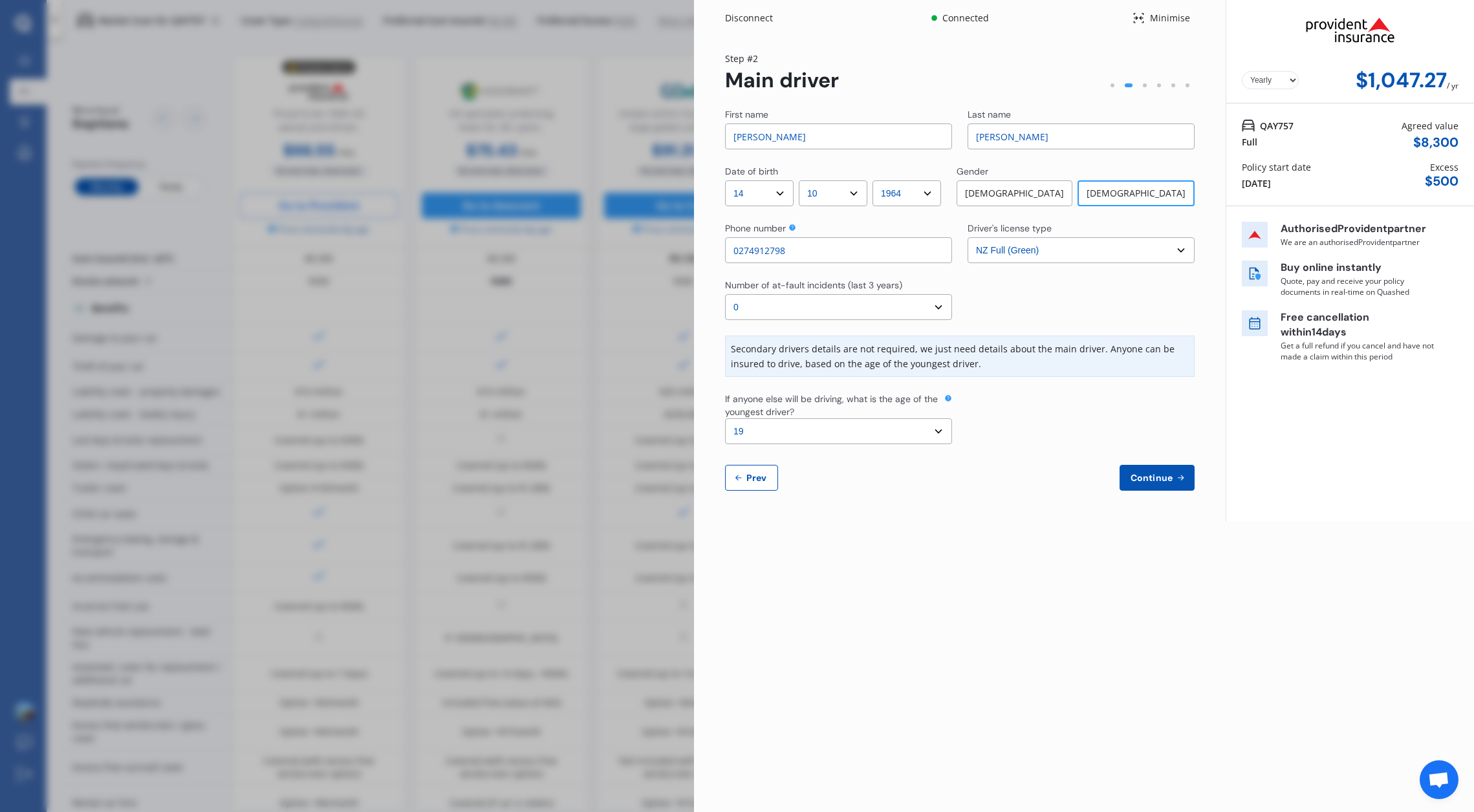
click at [935, 429] on select "Select the age of the youngest driver. 16 17 18 19 20 21 22 23 24 25 or over" at bounding box center [838, 430] width 227 height 26
click at [751, 473] on span "Prev" at bounding box center [756, 477] width 26 height 10
select select "full"
select select "OFF-STREET"
select select "35 Nikau Road, Ōtāhuhu, Auckland 1062"
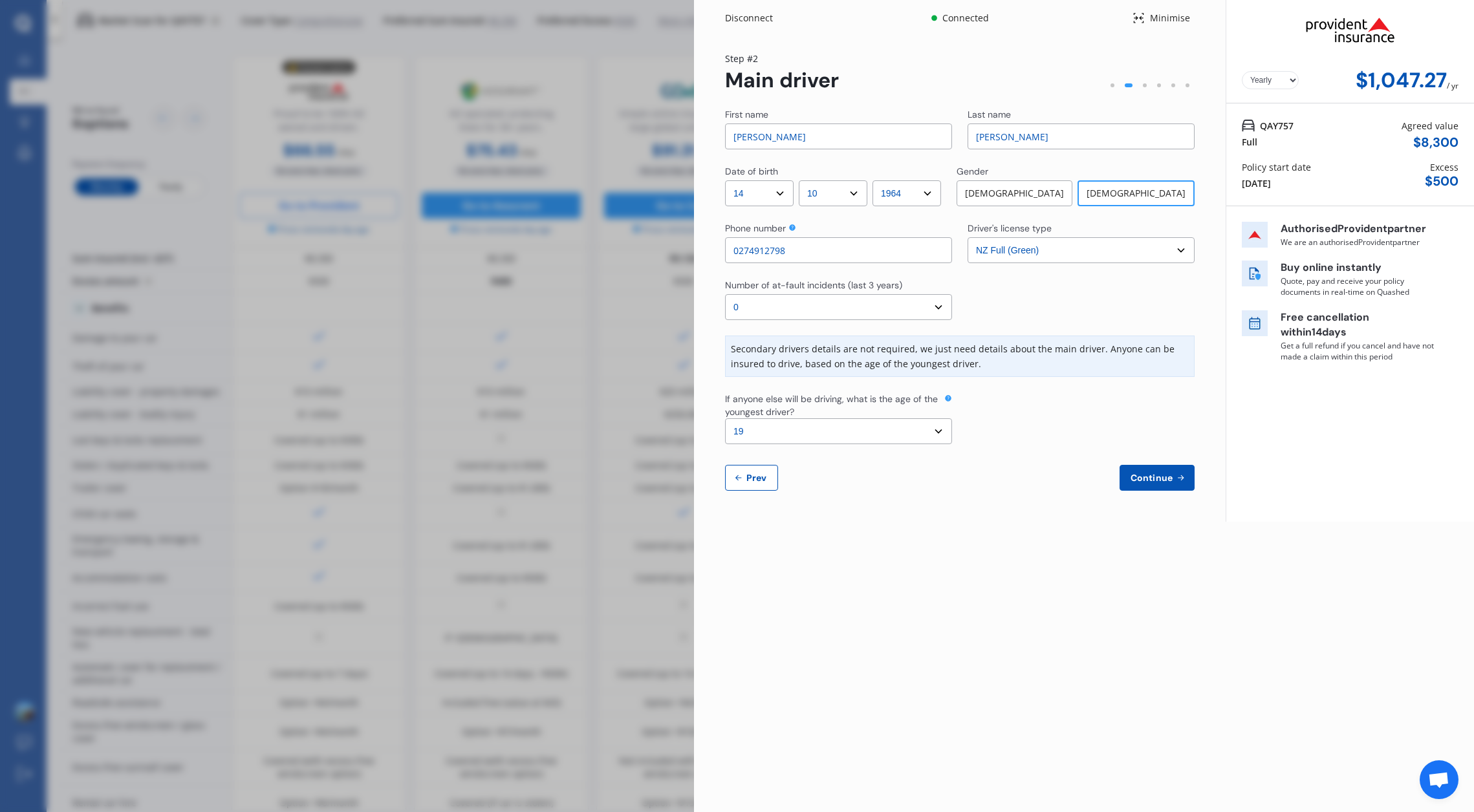
select select "TOYOTA"
select select "AQUA"
select select "NZVTOYO2018AEFU"
select select "none"
select select "NO"
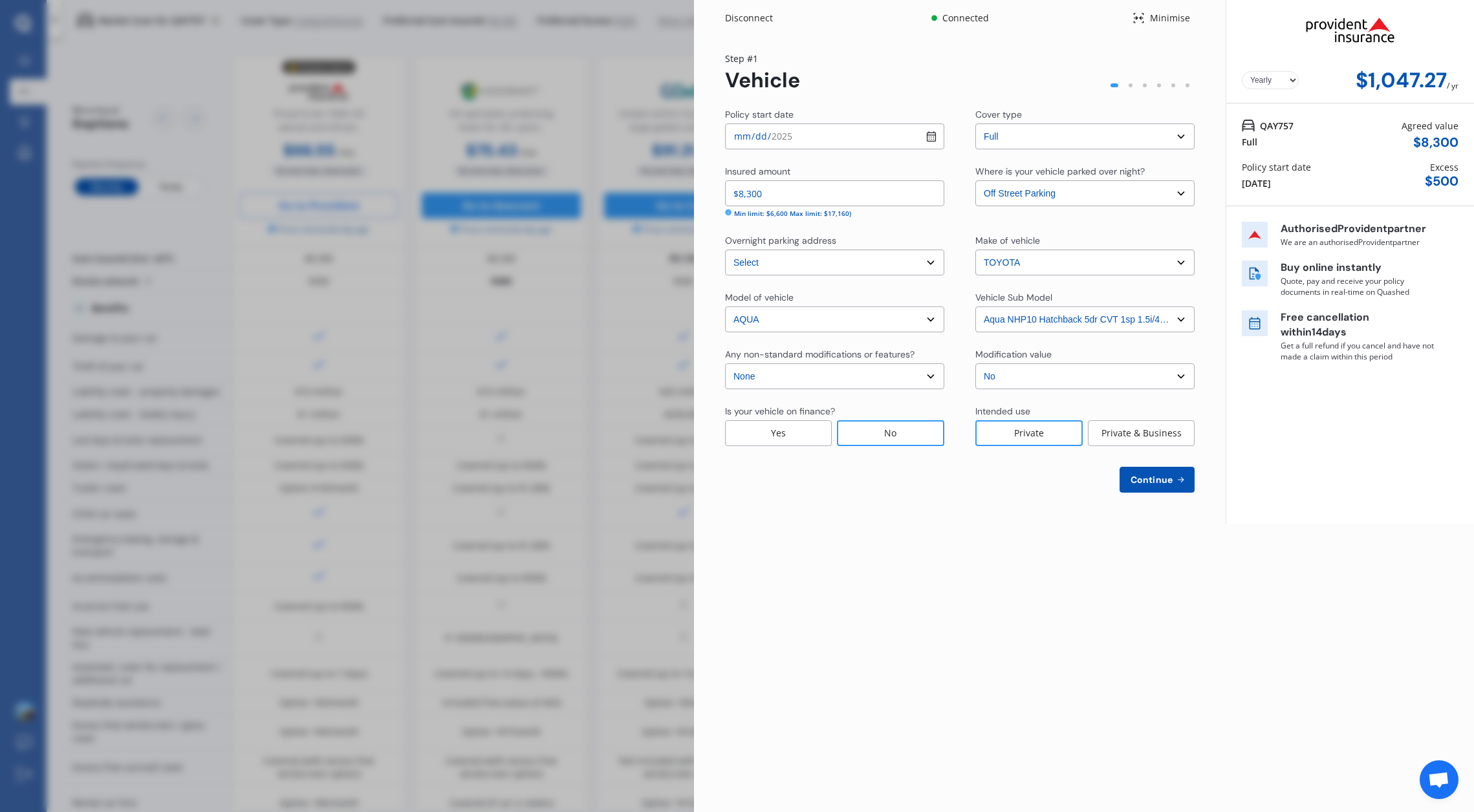
click at [1149, 475] on span "Continue" at bounding box center [1151, 479] width 47 height 10
select select "14"
select select "10"
select select "1964"
select select "NZ_FULL"
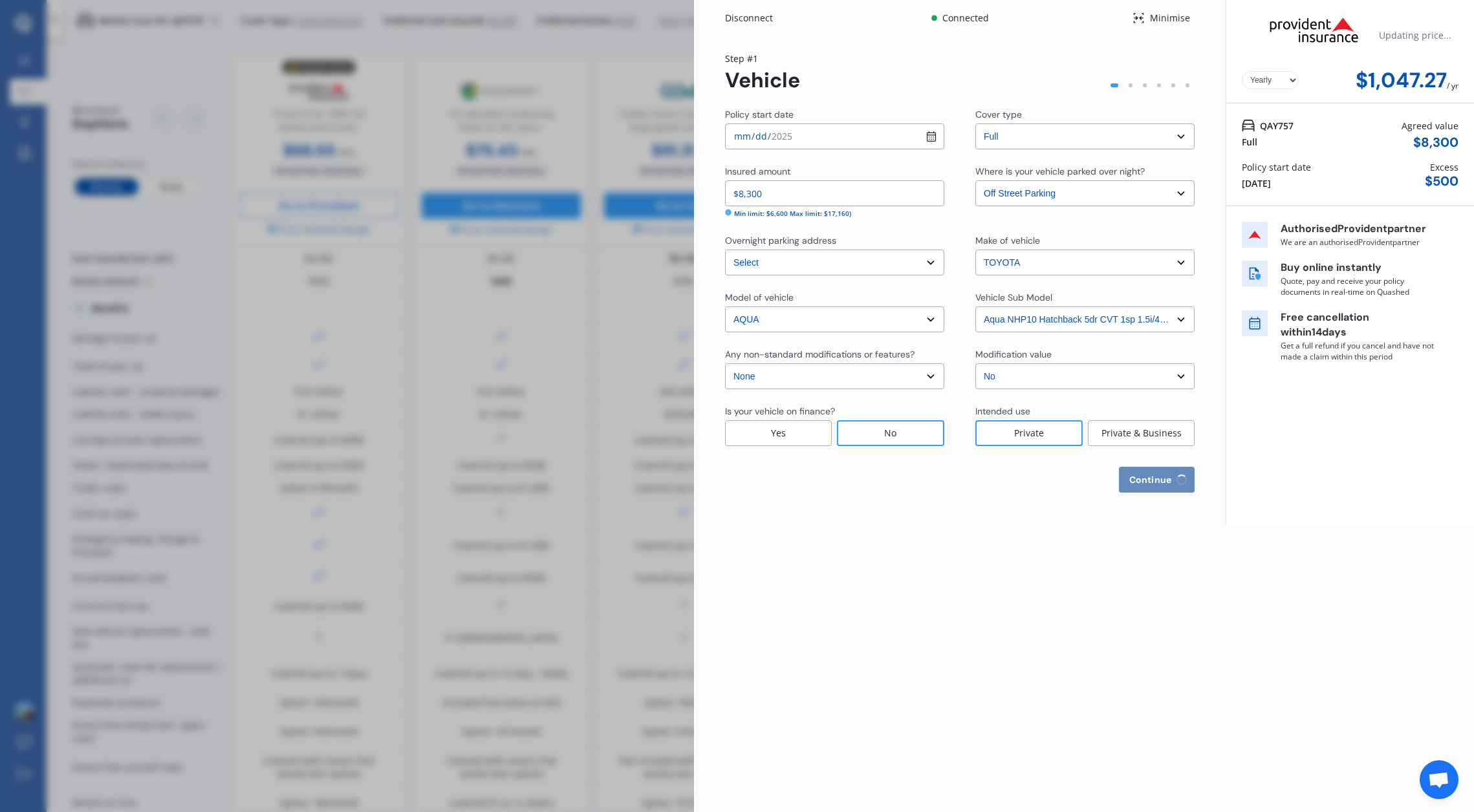
select select "0"
select select "19"
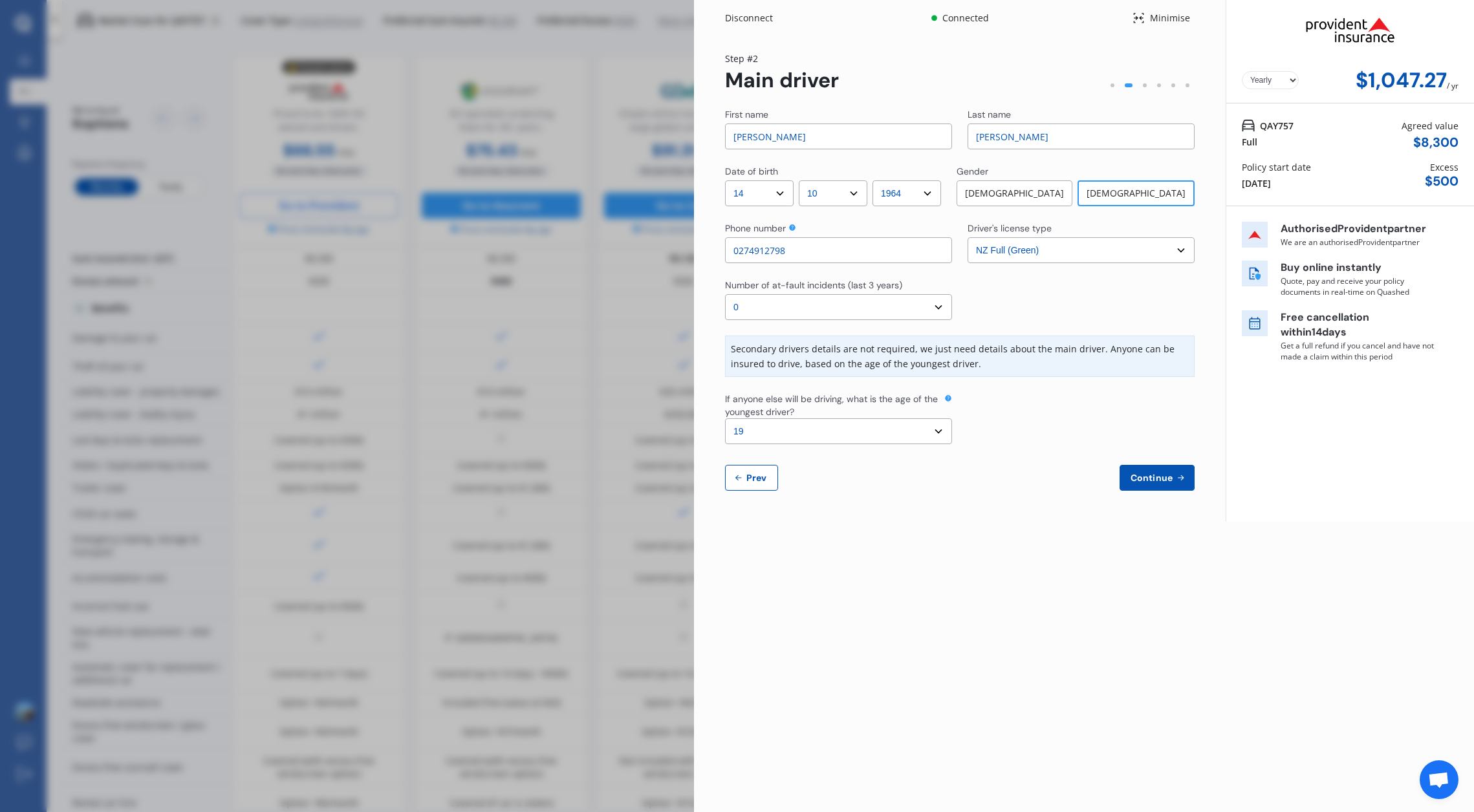
click at [1161, 475] on span "Continue" at bounding box center [1151, 477] width 47 height 10
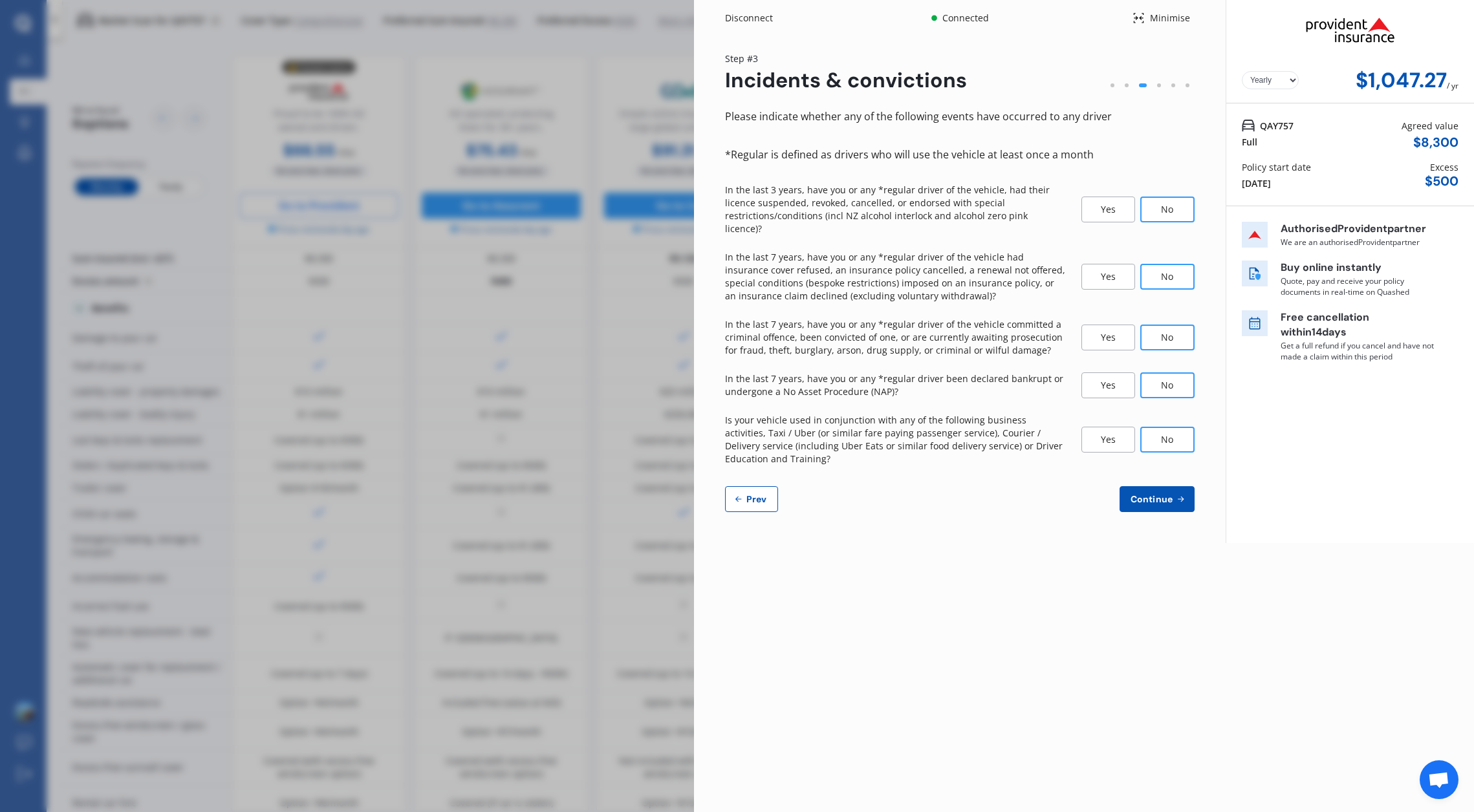
click at [1154, 486] on button "Continue" at bounding box center [1156, 499] width 75 height 26
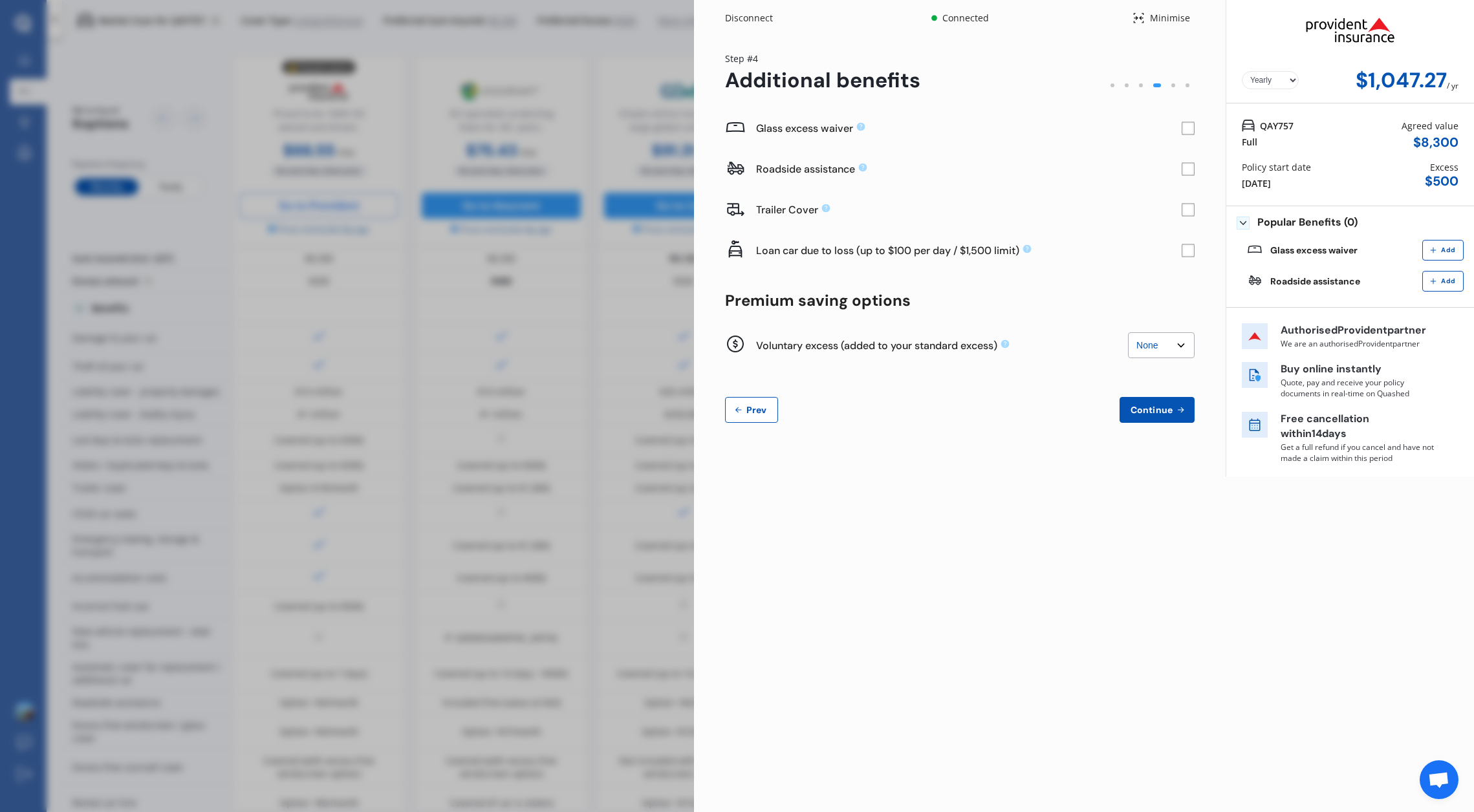
click at [1168, 411] on span "Continue" at bounding box center [1151, 409] width 47 height 10
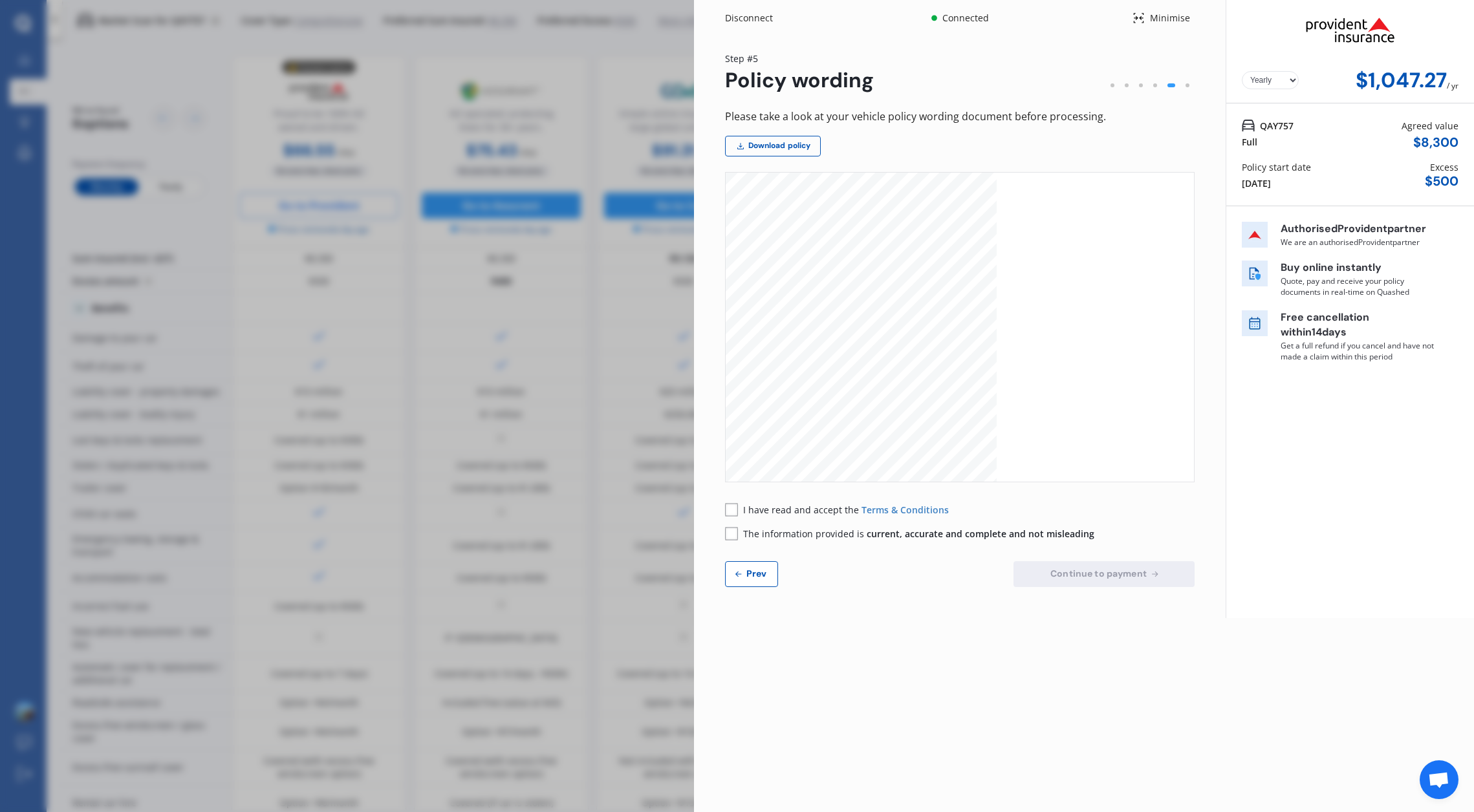
click at [741, 14] on div "Disconnect" at bounding box center [756, 18] width 62 height 13
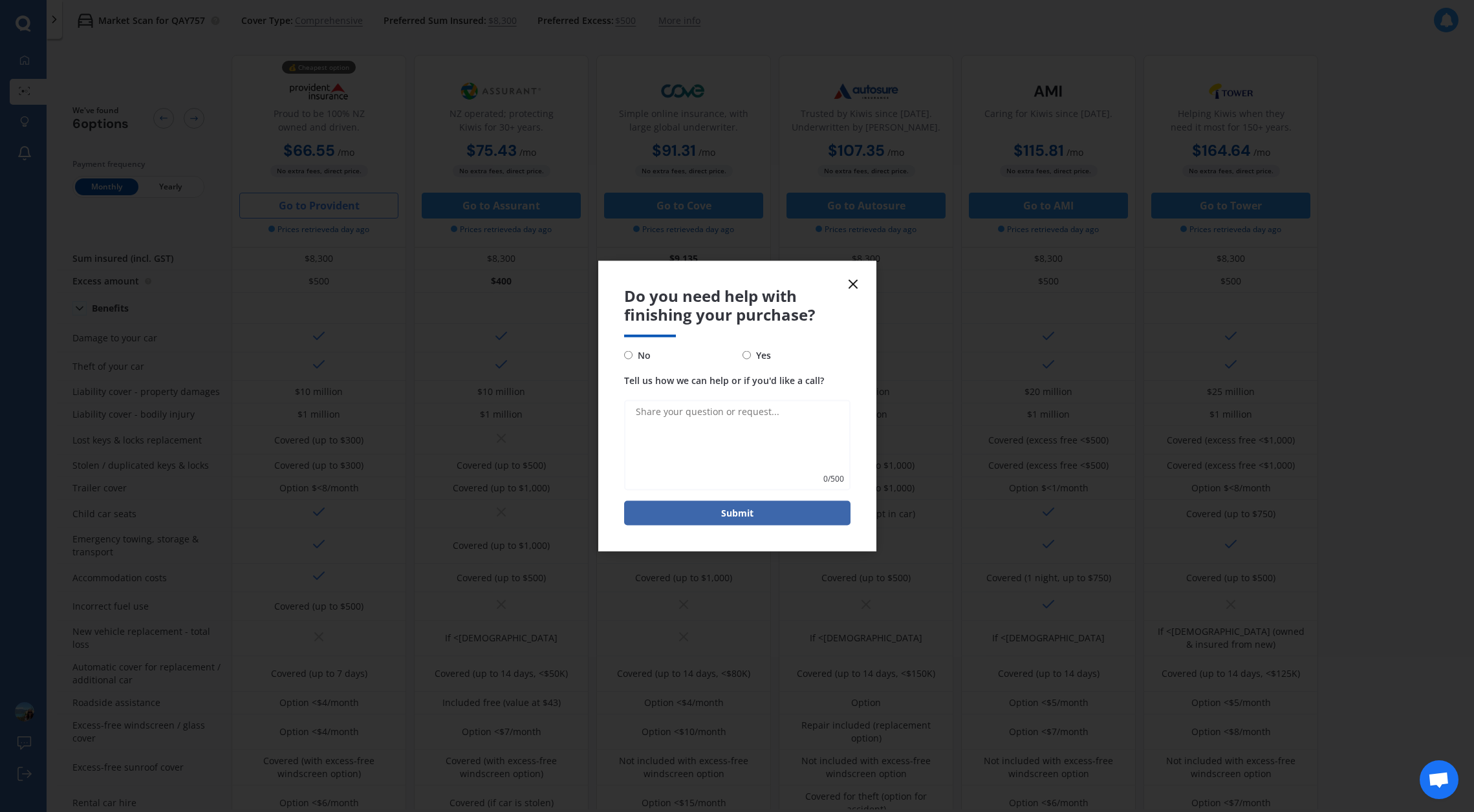
click at [851, 279] on icon at bounding box center [852, 284] width 15 height 15
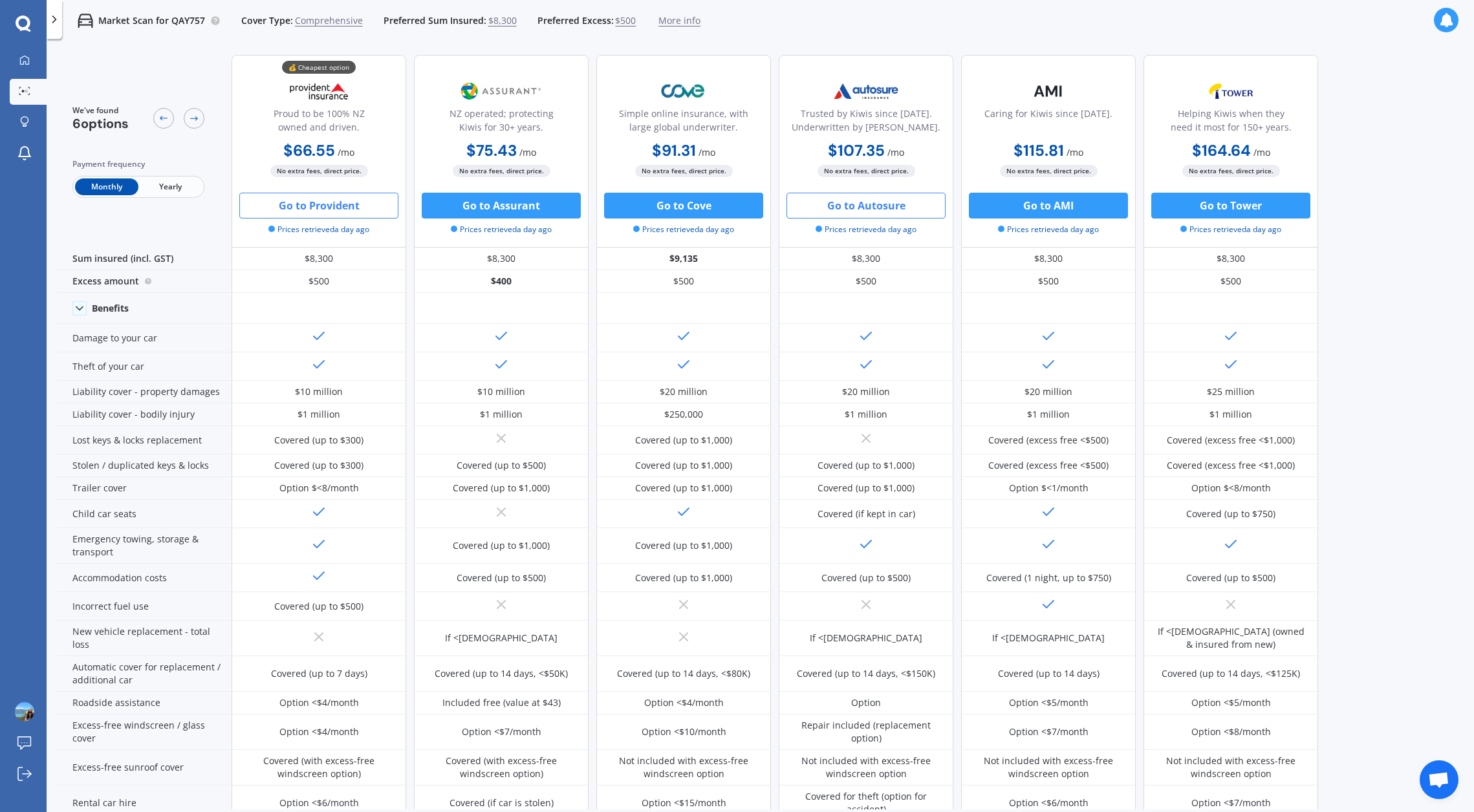
click at [867, 204] on button "Go to Autosure" at bounding box center [866, 205] width 159 height 26
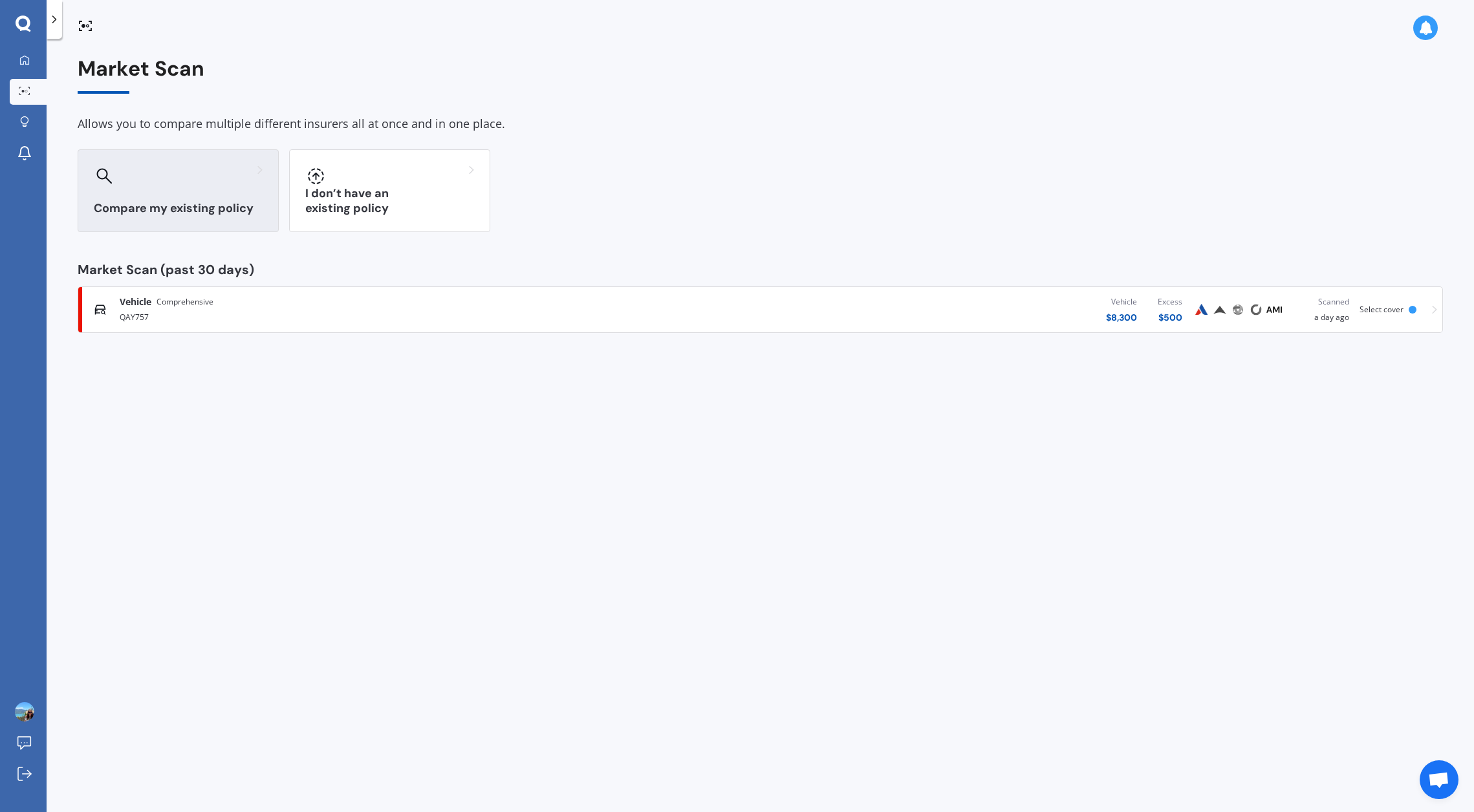
click at [192, 204] on h3 "Compare my existing policy" at bounding box center [178, 208] width 169 height 14
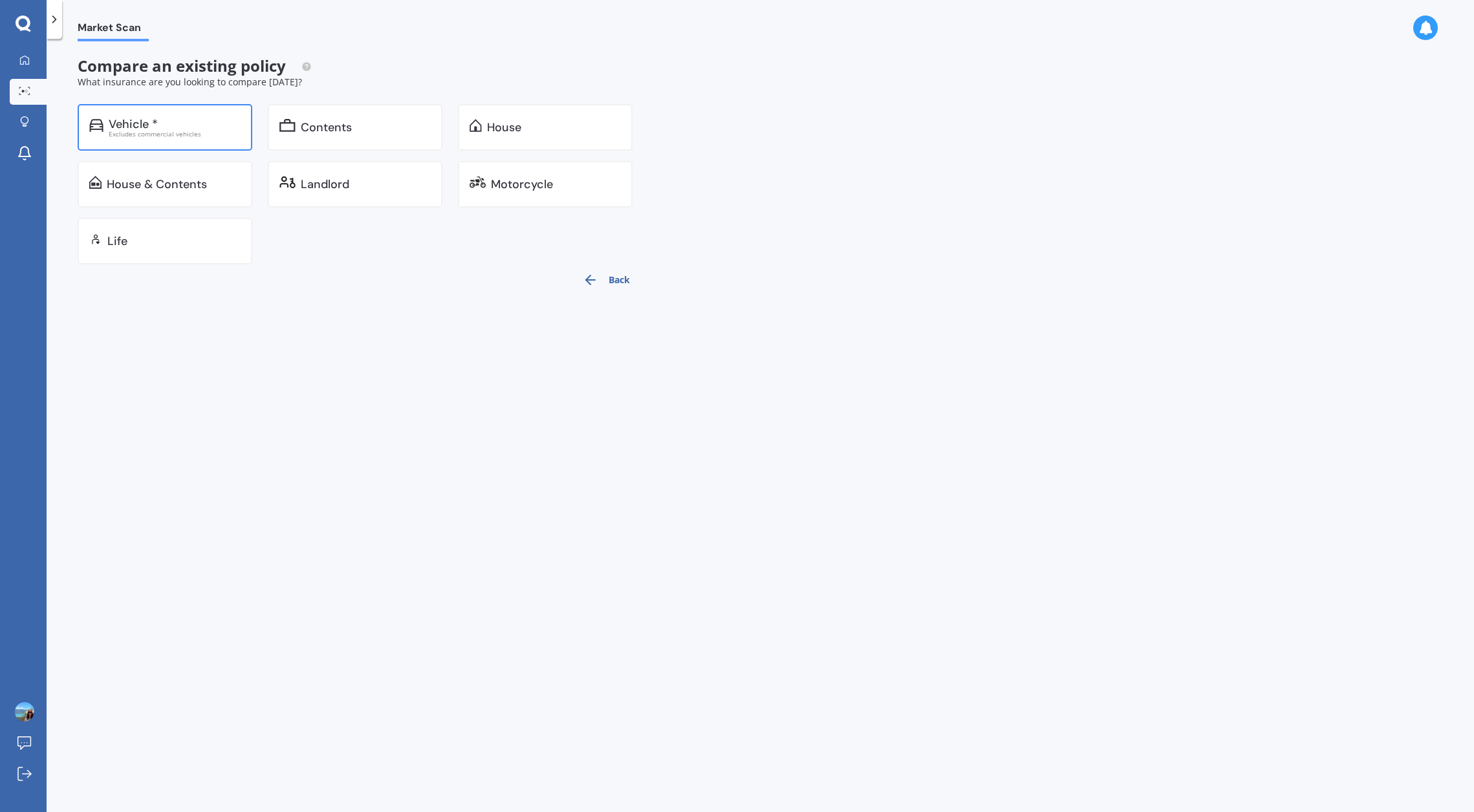
click at [169, 122] on div "Vehicle *" at bounding box center [174, 124] width 132 height 13
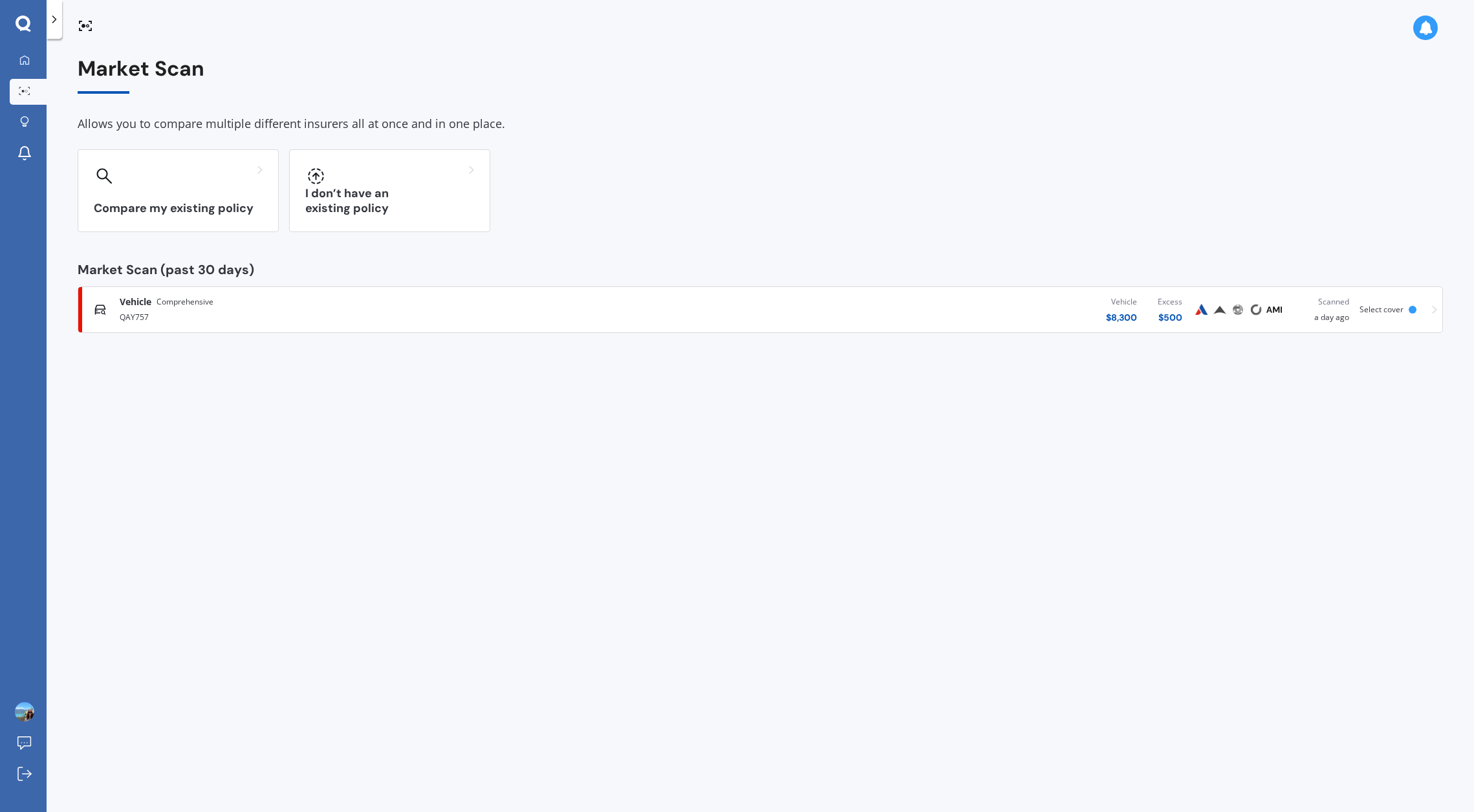
click at [141, 302] on span "Vehicle" at bounding box center [135, 301] width 32 height 13
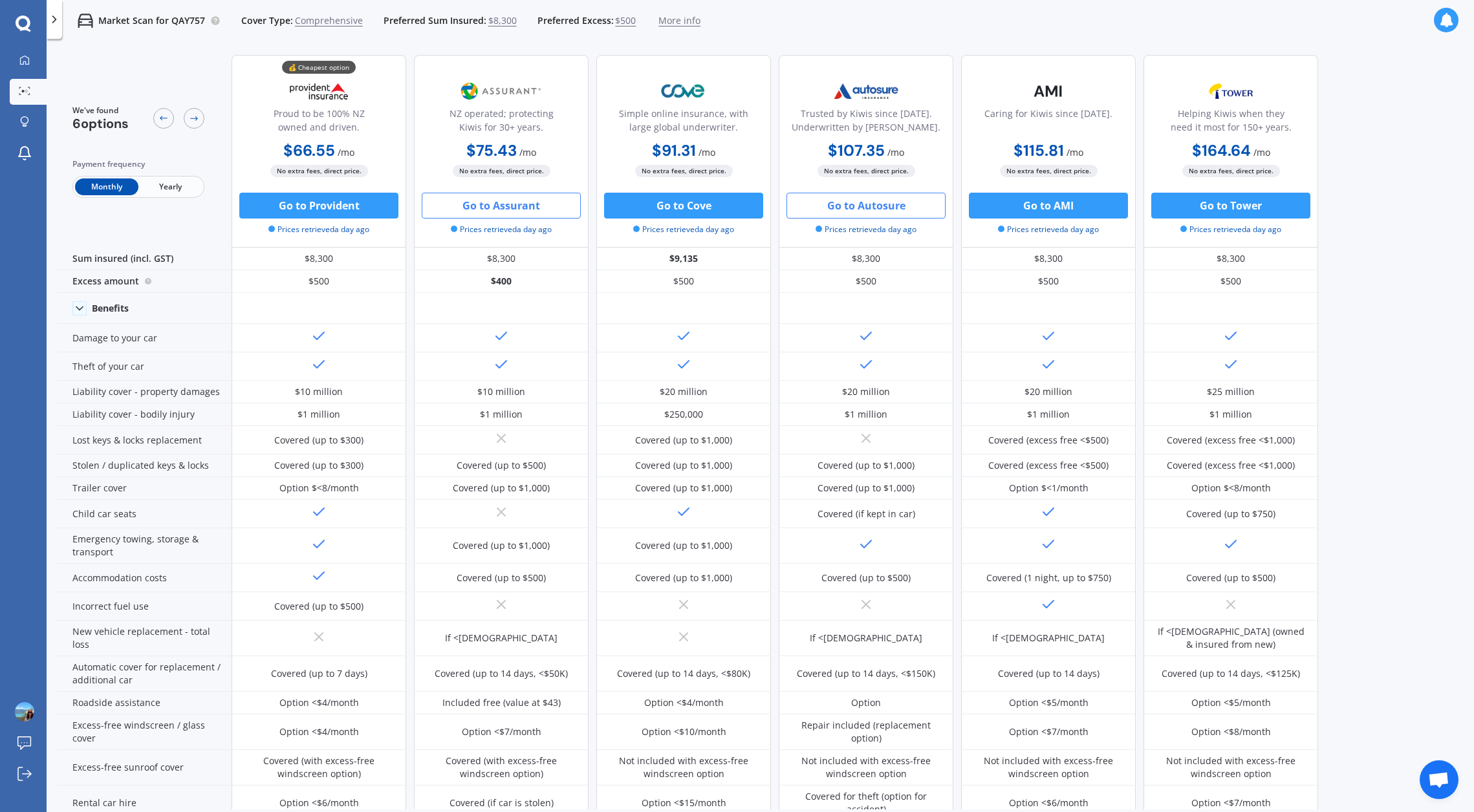
click at [504, 202] on button "Go to Assurant" at bounding box center [501, 205] width 159 height 26
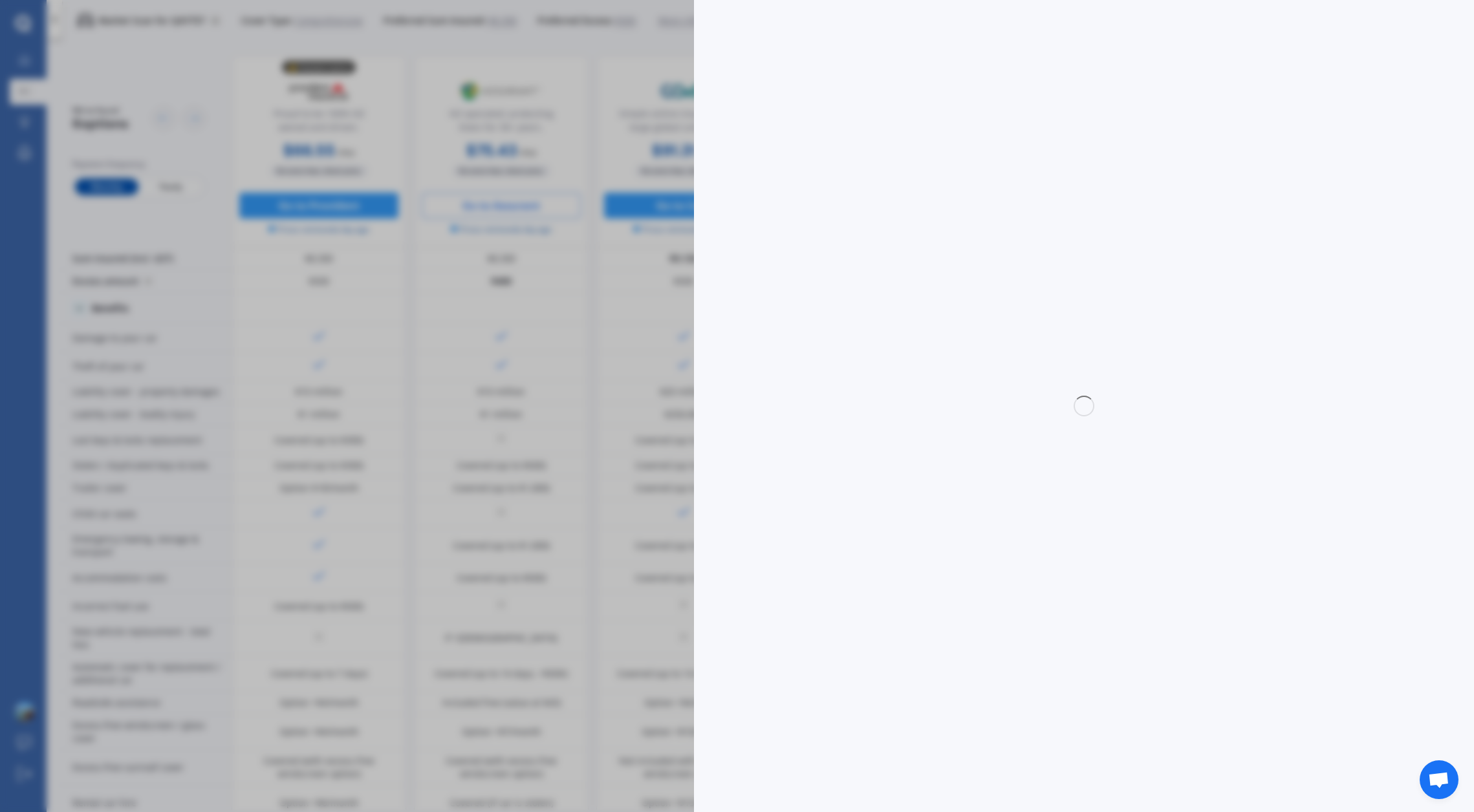
select select "full"
select select "0"
select select "Manukau City"
select select "TOYOTA"
select select "AQUA"
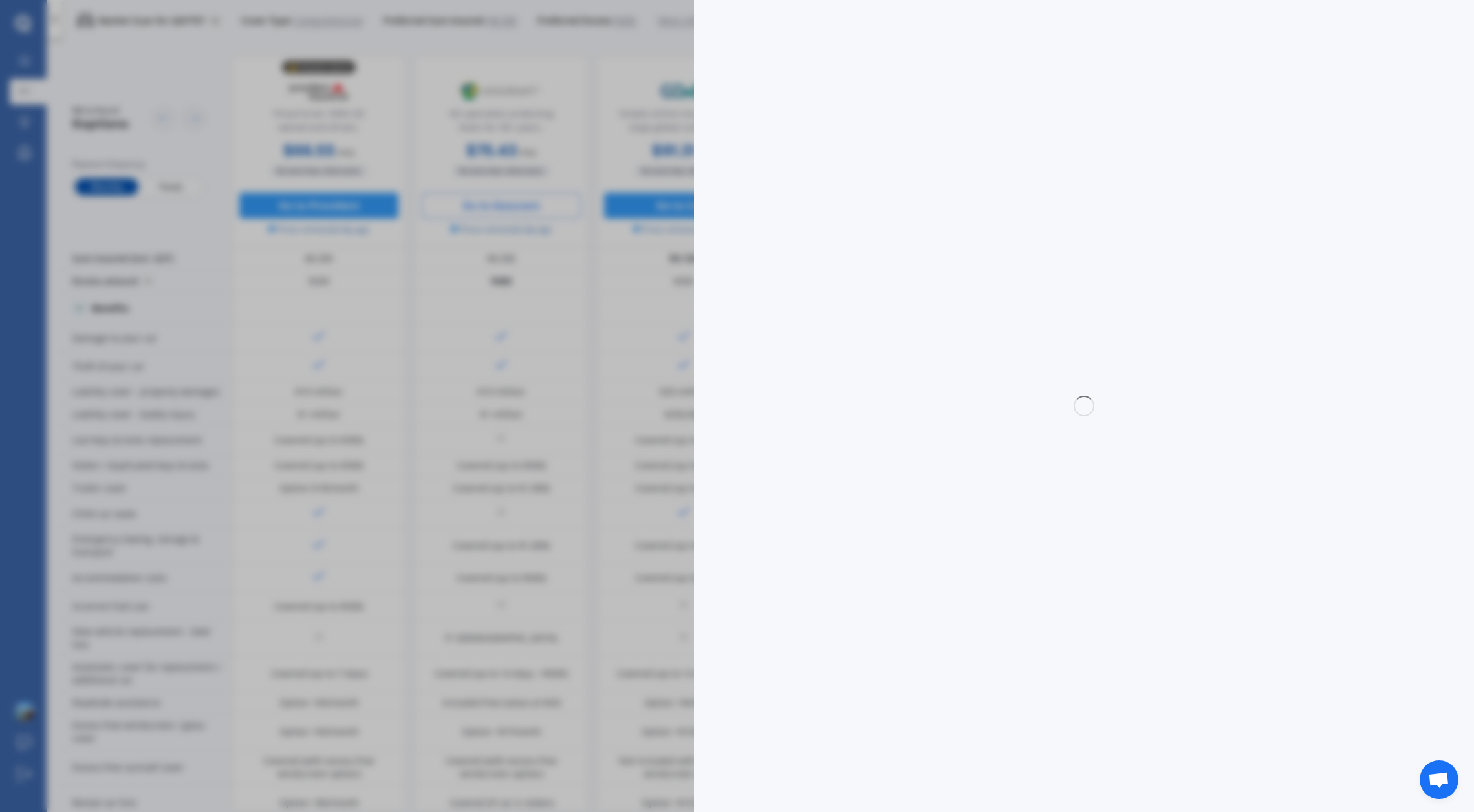
select select "HYBRID"
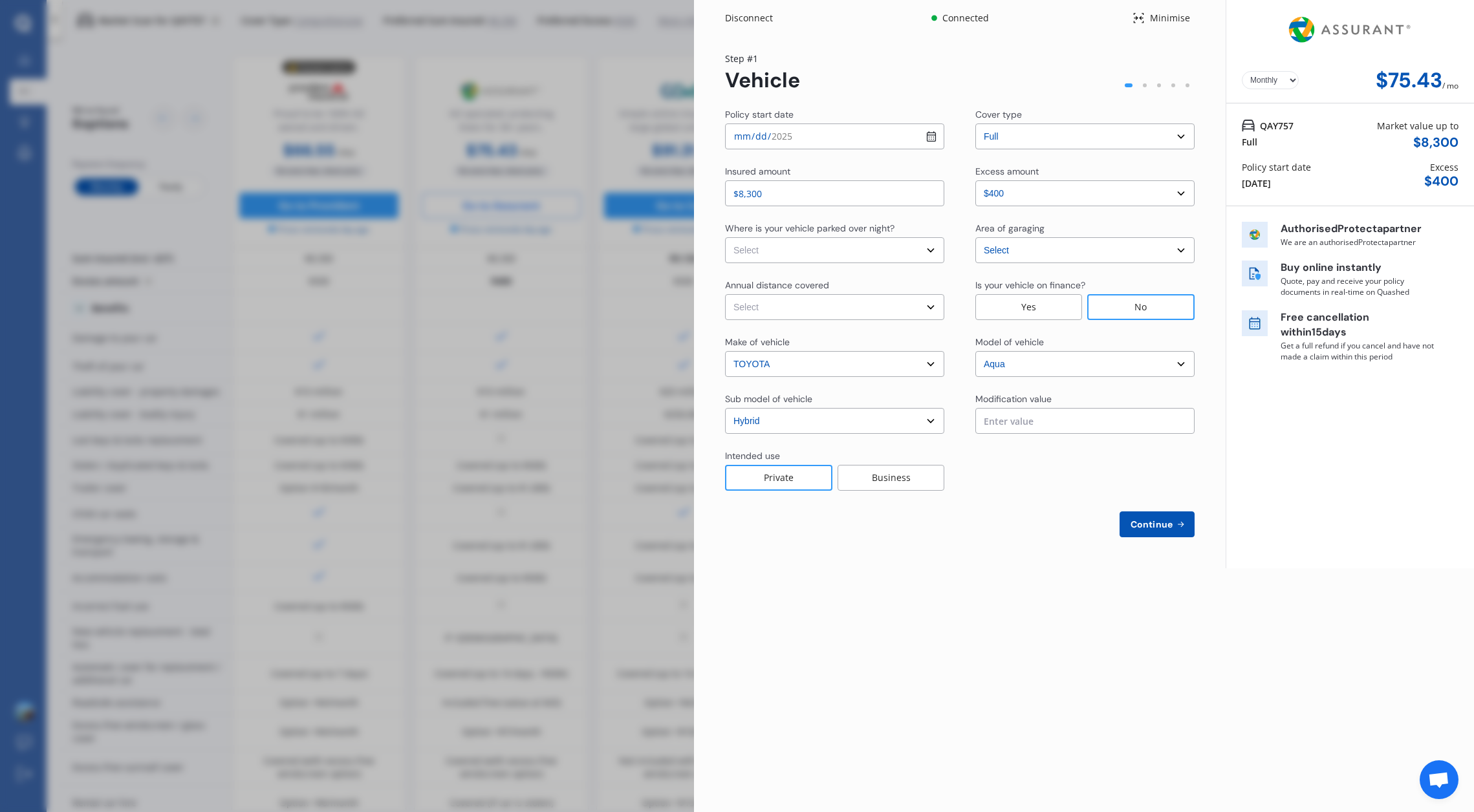
click at [1179, 245] on select "Select Auckland City Auckland West Country / Rodney / Gulf Islands Bay Of Plent…" at bounding box center [1084, 250] width 219 height 26
select select "Auckland City"
click at [927, 245] on select "Select In a garage On own property On street or road" at bounding box center [834, 250] width 219 height 26
select select "On own property"
click at [1163, 521] on span "Continue" at bounding box center [1151, 523] width 47 height 10
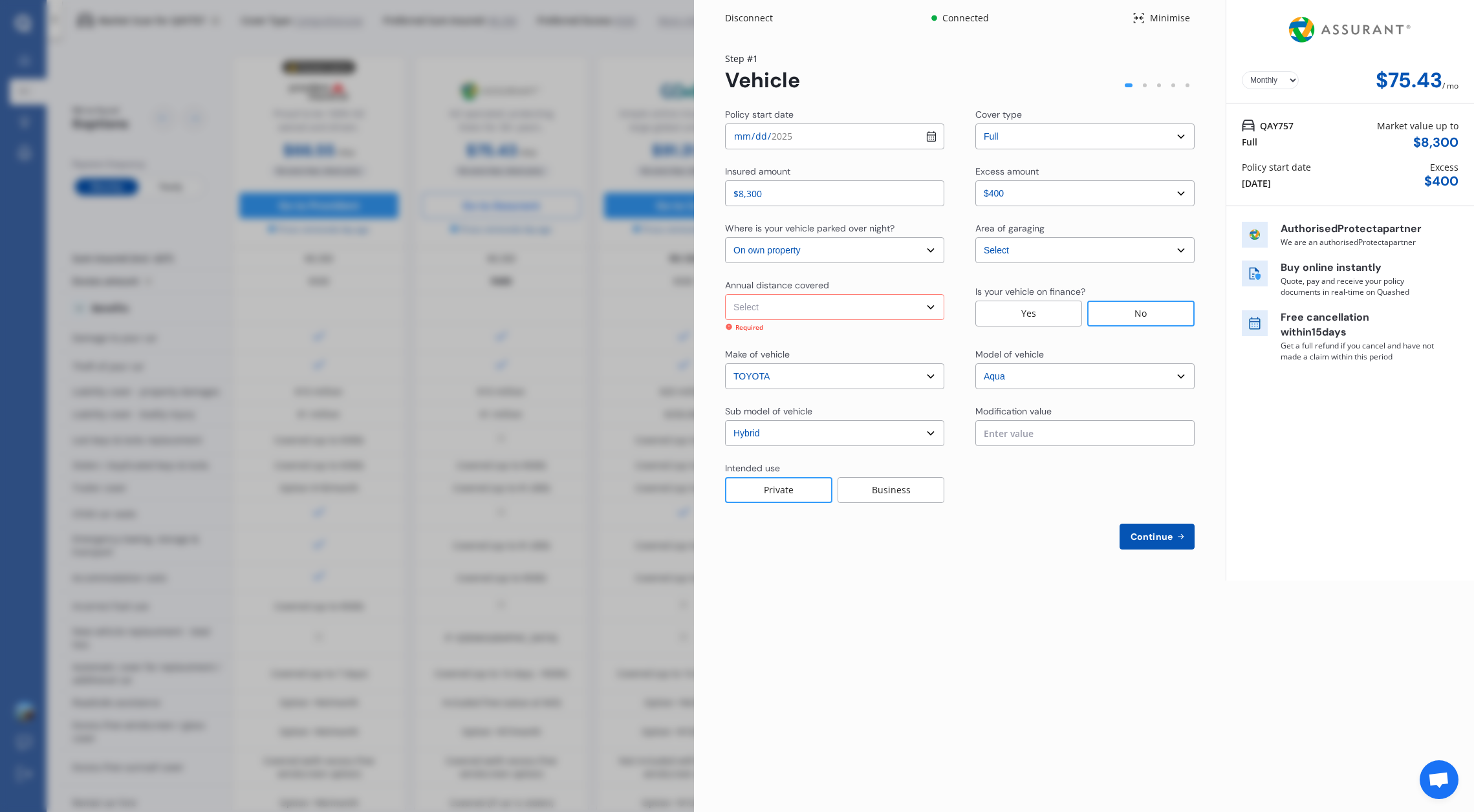
click at [1160, 531] on span "Continue" at bounding box center [1151, 536] width 47 height 10
click at [1150, 531] on span "Continue" at bounding box center [1151, 536] width 47 height 10
click at [1017, 433] on input "text" at bounding box center [1084, 433] width 219 height 26
type input "$0.00"
click at [1153, 534] on span "Continue" at bounding box center [1151, 536] width 47 height 10
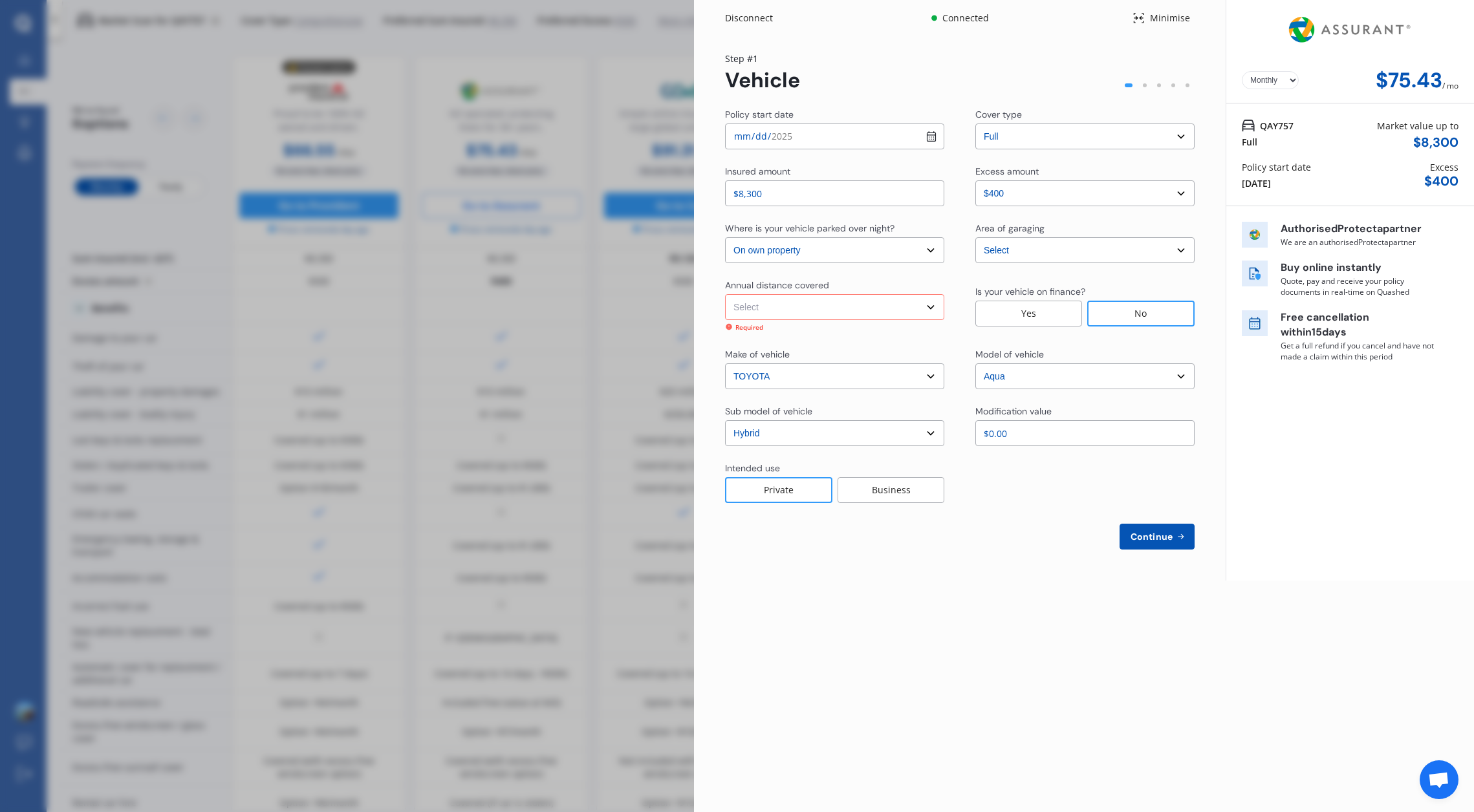
click at [929, 429] on select "Select sub-model (All Other) Hatchback Hybrid" at bounding box center [834, 433] width 219 height 26
click at [932, 300] on select "Select Low (less than 15,000km per year) Average (15,000-30,000km per year) Hig…" at bounding box center [834, 307] width 219 height 26
select select "15000"
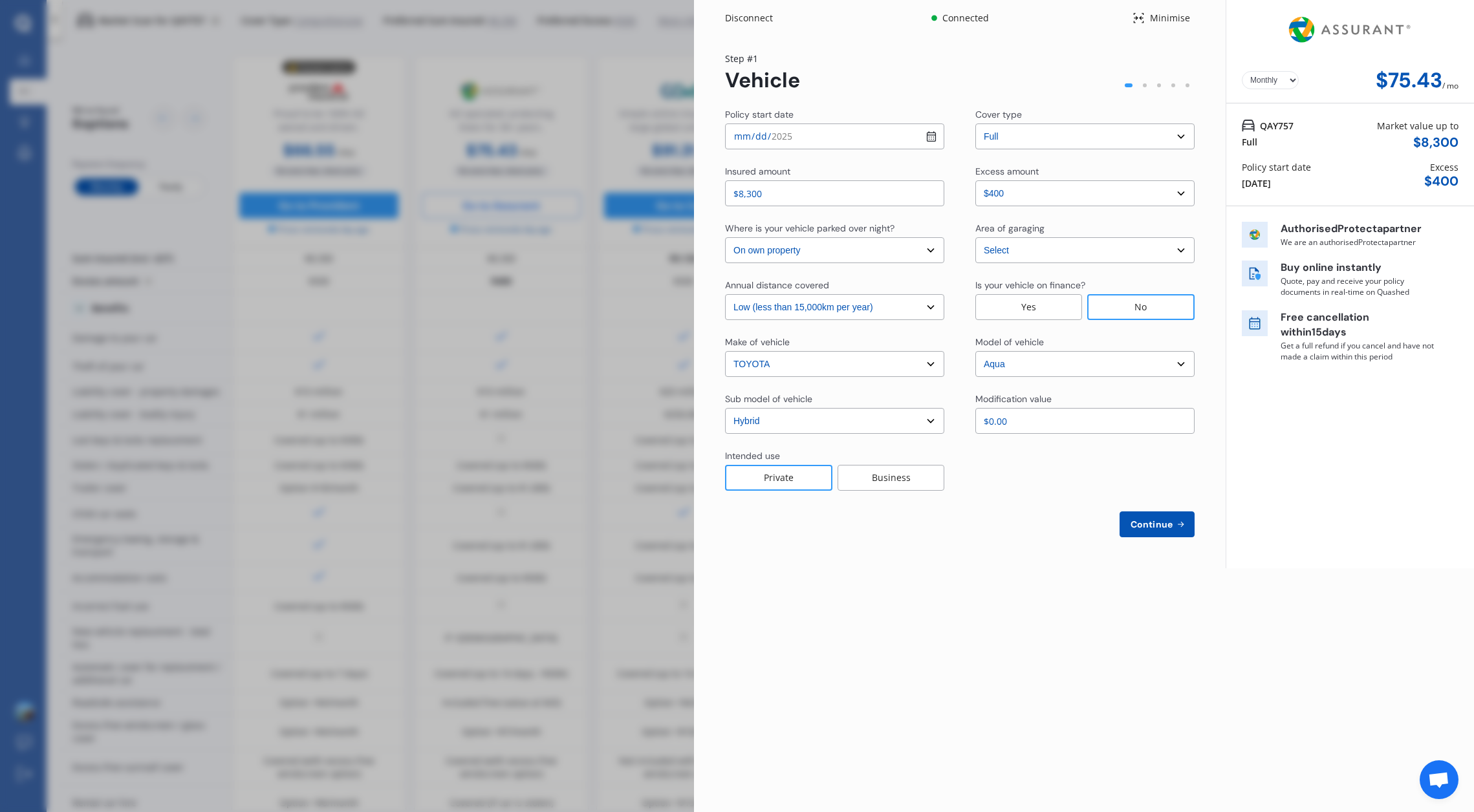
click at [1151, 523] on span "Continue" at bounding box center [1151, 523] width 47 height 10
select select "Miss"
select select "14"
select select "10"
select select "1964"
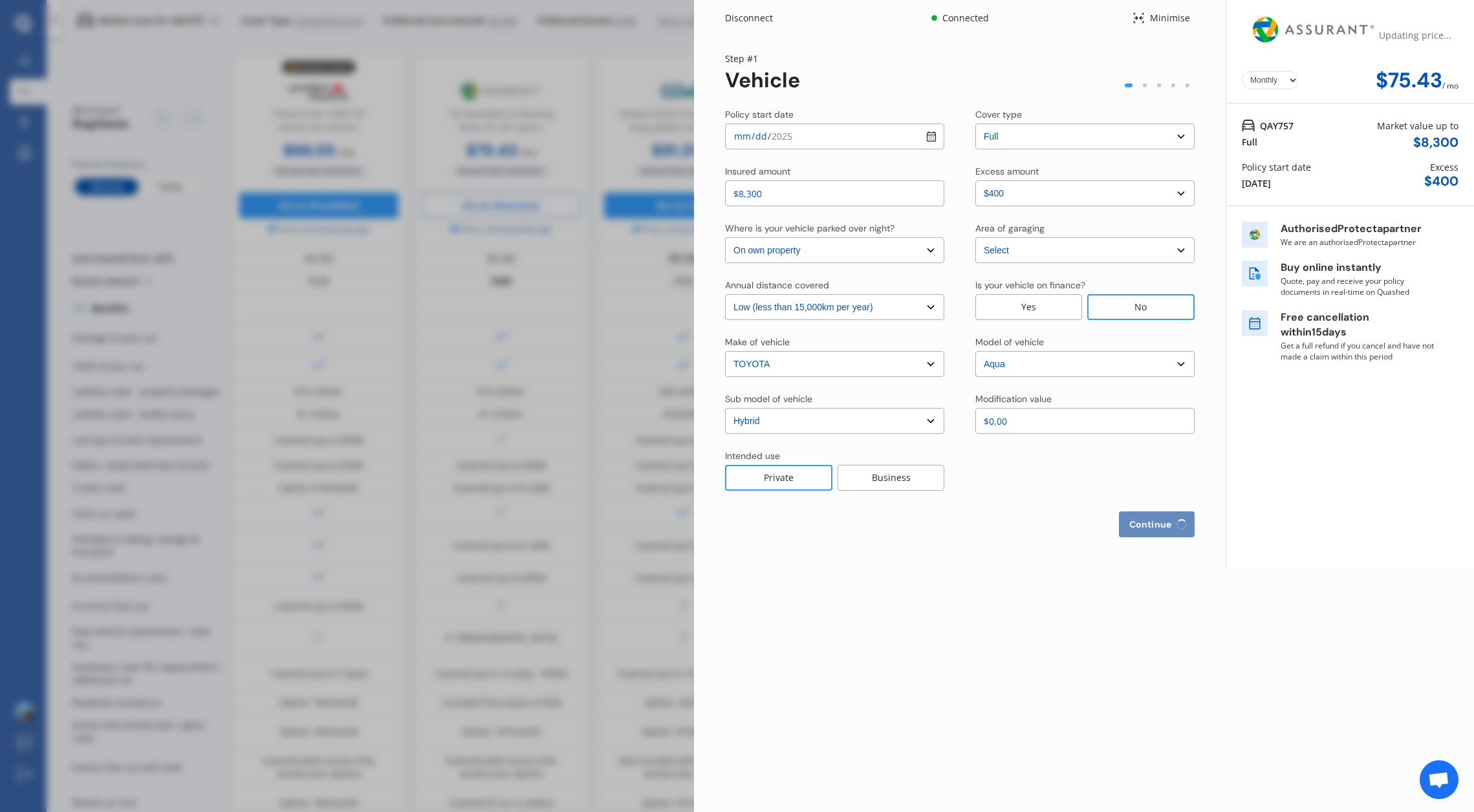
select select "full"
select select "more than 4 years"
select select "New Zealand"
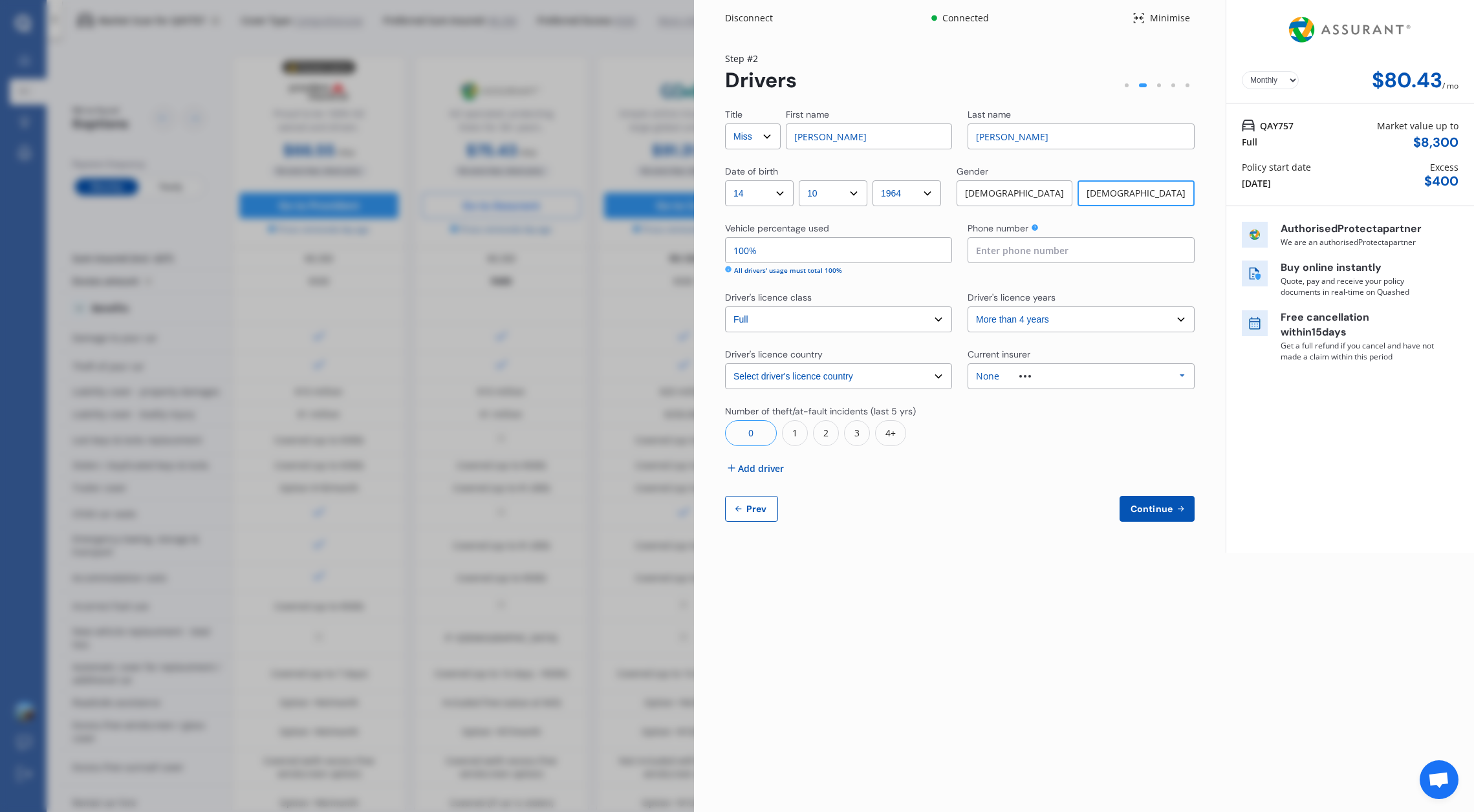
click at [1057, 373] on div "None Allianz AAI AMI IAG - NZI/State Lumley Vero Unknown Other Insurer None Pro…" at bounding box center [1080, 376] width 227 height 26
click at [1015, 413] on div "AAI" at bounding box center [1080, 423] width 225 height 23
click at [747, 428] on div "0" at bounding box center [750, 433] width 51 height 26
click at [750, 434] on div "0" at bounding box center [750, 433] width 51 height 26
click at [1148, 507] on span "Continue" at bounding box center [1151, 508] width 47 height 10
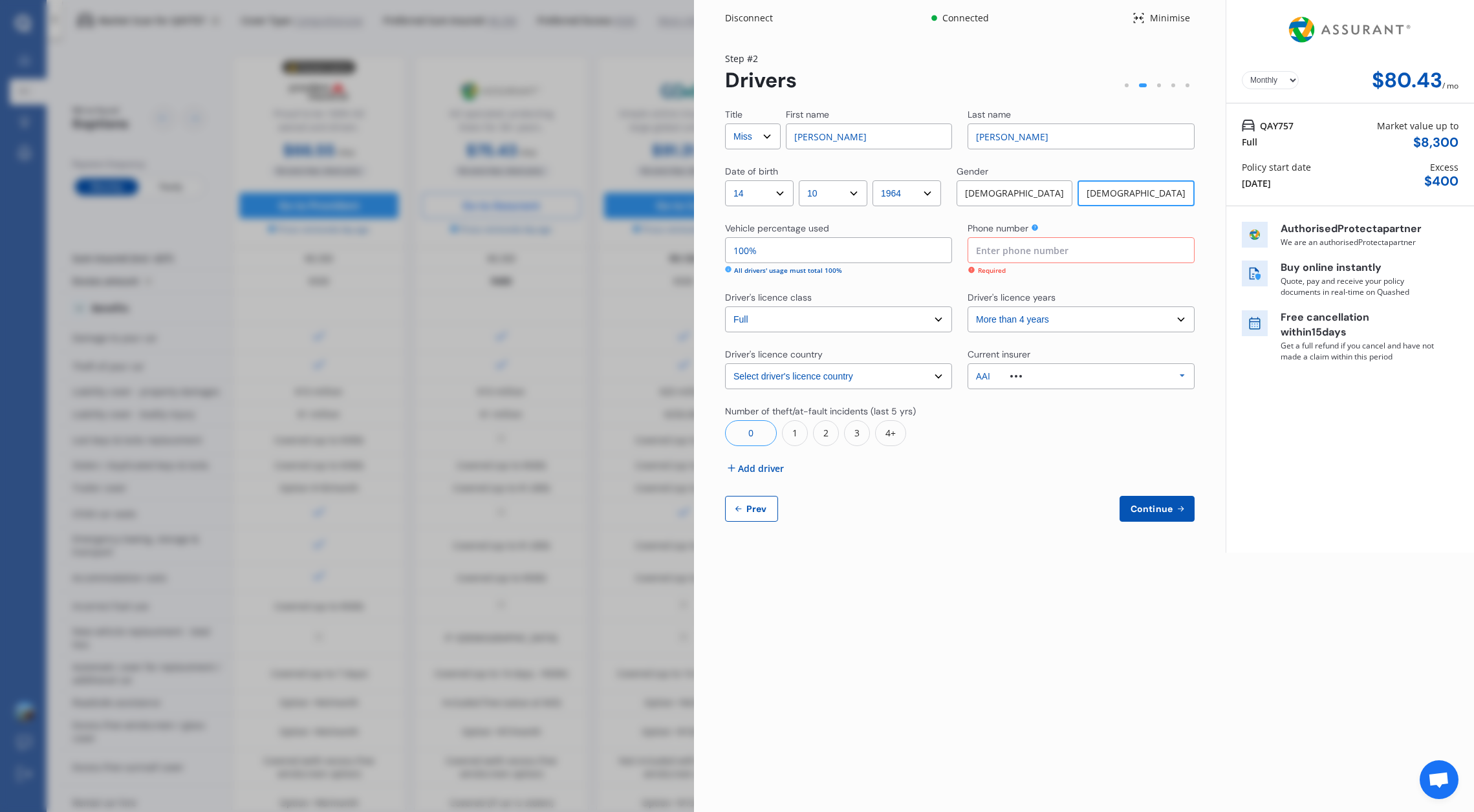
click at [1000, 255] on input at bounding box center [1080, 250] width 227 height 26
type input "0274912798"
click at [1160, 505] on span "Continue" at bounding box center [1151, 508] width 47 height 10
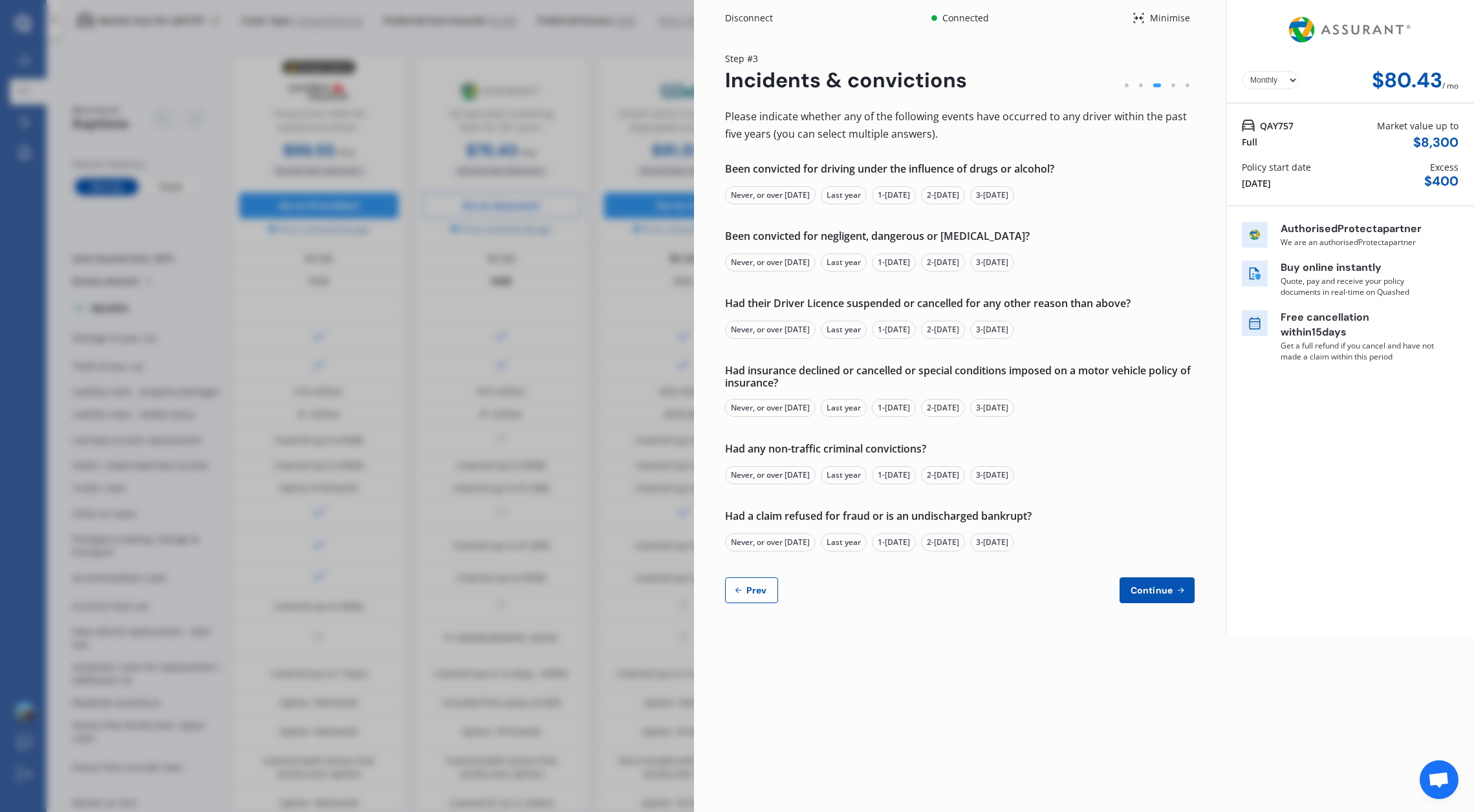
click at [769, 193] on div "Never, or over 5 yrs ago" at bounding box center [770, 195] width 90 height 18
click at [764, 261] on div "Never, or over 5 yrs ago" at bounding box center [770, 263] width 90 height 18
click at [766, 327] on div "Never, or over 5 yrs ago" at bounding box center [770, 329] width 90 height 18
click at [765, 405] on div "Never, or over 5 yrs ago" at bounding box center [770, 408] width 90 height 18
click at [762, 473] on div "Never, or over 5 yrs ago" at bounding box center [770, 475] width 90 height 18
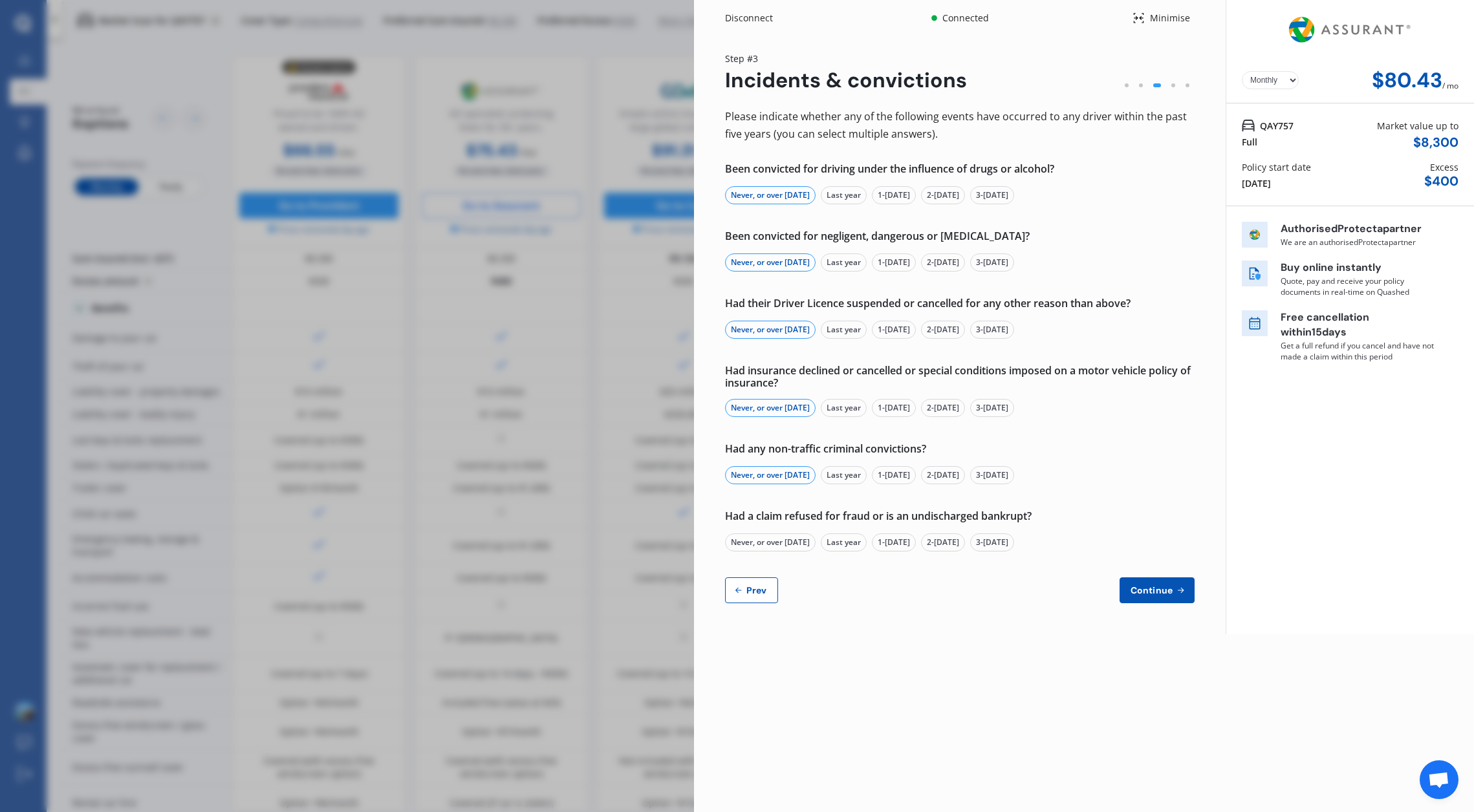
click at [765, 537] on div "Never, or over 5 yrs ago" at bounding box center [770, 542] width 90 height 18
click at [1173, 588] on span "Continue" at bounding box center [1151, 589] width 47 height 10
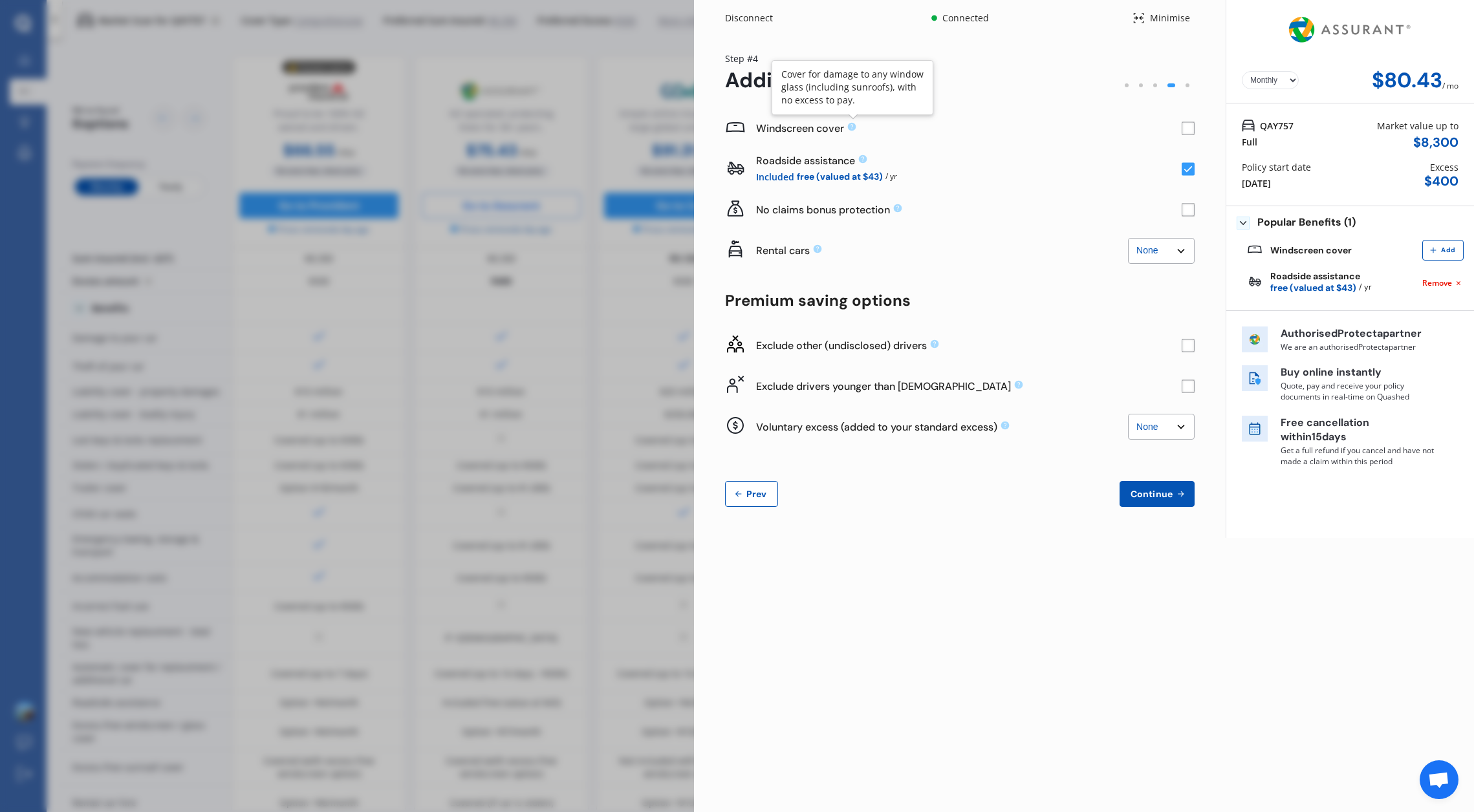
click at [852, 126] on icon at bounding box center [851, 126] width 10 height 10
click at [848, 126] on icon at bounding box center [851, 126] width 8 height 8
click at [1189, 124] on rect at bounding box center [1188, 128] width 13 height 13
click at [1154, 494] on span "Continue" at bounding box center [1151, 494] width 47 height 10
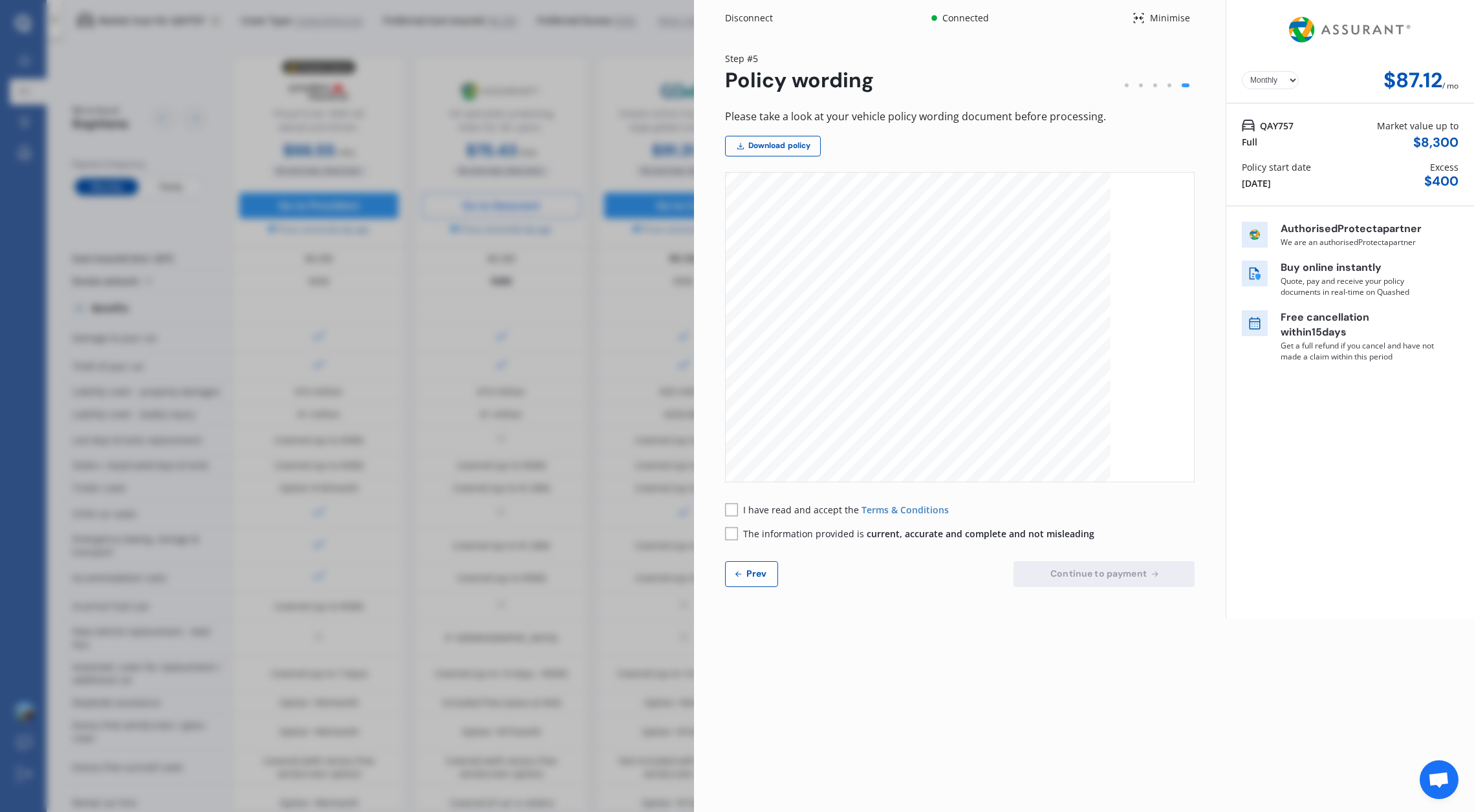
scroll to position [1240, 0]
click at [1284, 77] on select "Yearly Monthly" at bounding box center [1269, 80] width 57 height 18
select select "Yearly"
